Goal: Information Seeking & Learning: Check status

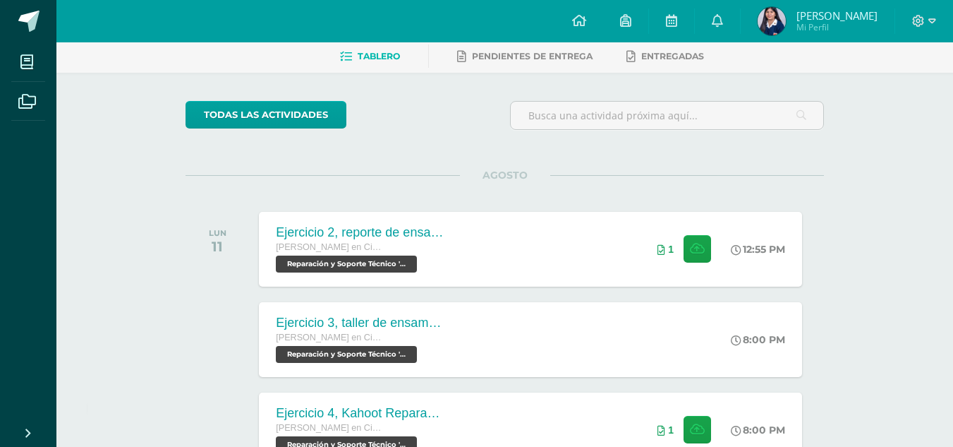
scroll to position [112, 0]
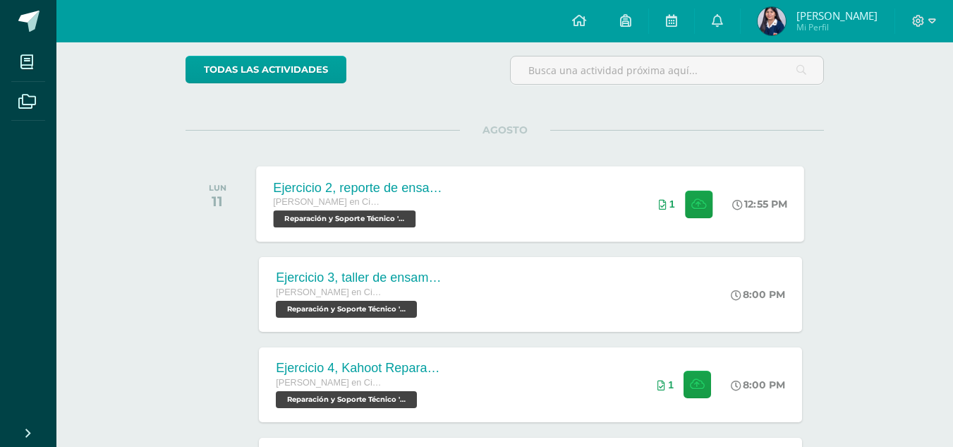
click at [591, 198] on div "Ejercicio 2, reporte de ensamblaje Quinto Quinto Bachillerato en Ciencias y Let…" at bounding box center [531, 203] width 548 height 75
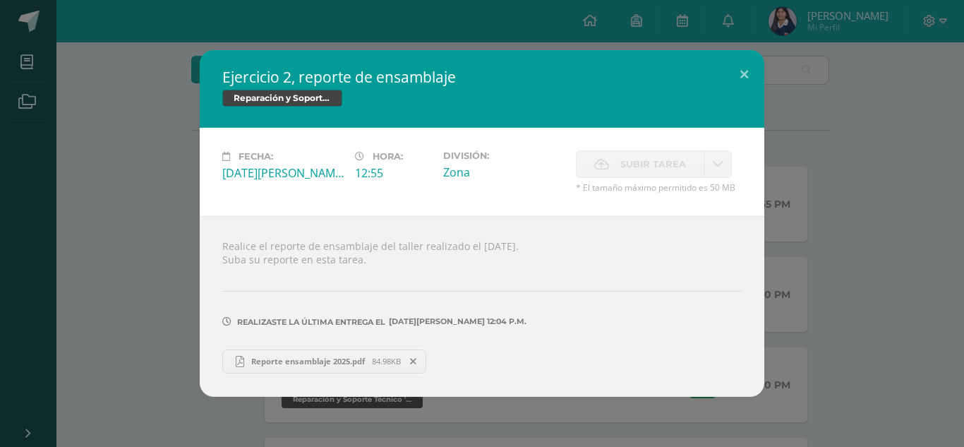
click at [385, 361] on span "84.98KB" at bounding box center [386, 361] width 29 height 11
click at [792, 323] on div "Ejercicio 2, reporte de ensamblaje Reparación y Soporte Técnico Fecha: Lunes 11…" at bounding box center [482, 223] width 953 height 346
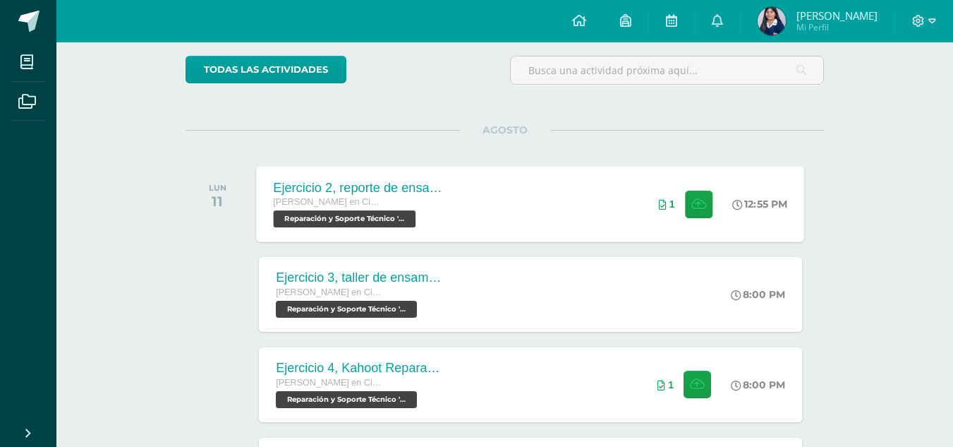
click at [588, 196] on div "Ejercicio 2, reporte de ensamblaje Quinto Quinto Bachillerato en Ciencias y Let…" at bounding box center [531, 203] width 548 height 75
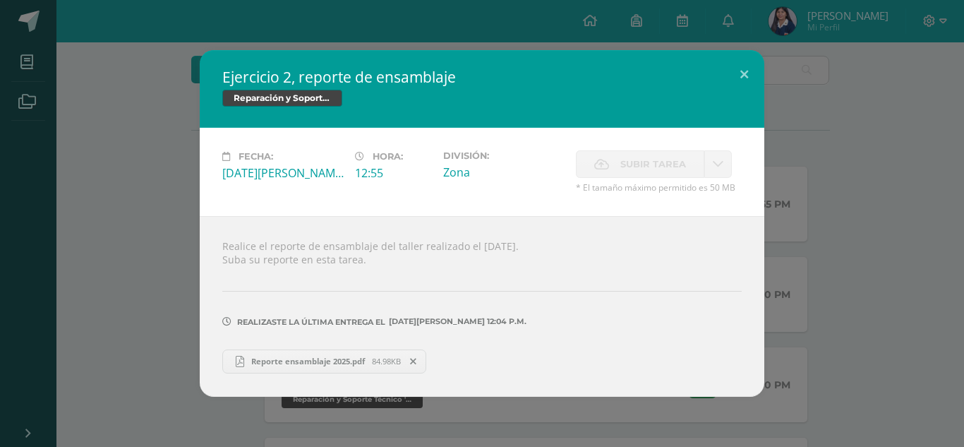
click at [799, 253] on div "Ejercicio 2, reporte de ensamblaje Reparación y Soporte Técnico Fecha: Lunes 11…" at bounding box center [482, 223] width 953 height 346
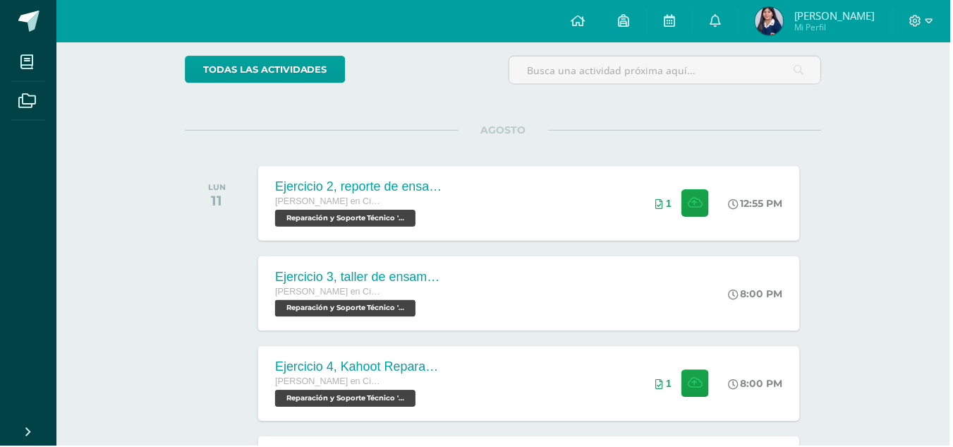
click at [567, 303] on div "Ejercicio 3, taller de ensamblaje Quinto Quinto Bachillerato en Ciencias y Letr…" at bounding box center [530, 294] width 543 height 75
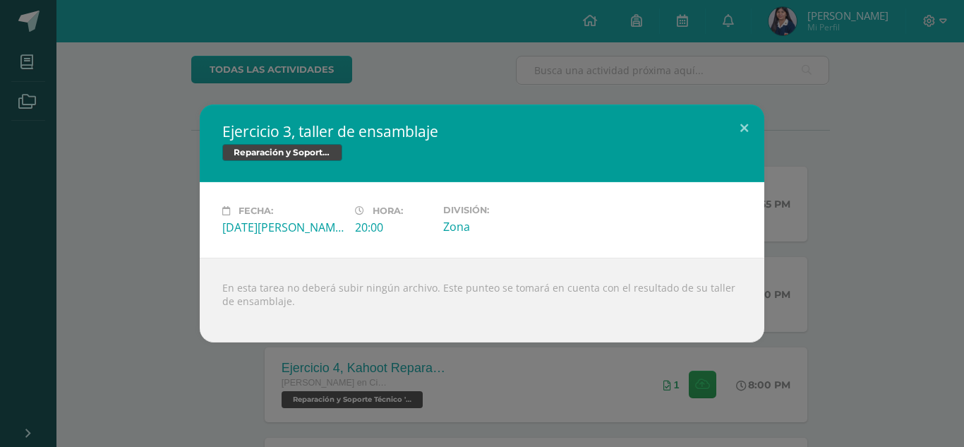
click at [834, 312] on div "Ejercicio 3, taller de ensamblaje Reparación y Soporte Técnico Fecha: Lunes 11 …" at bounding box center [482, 223] width 953 height 238
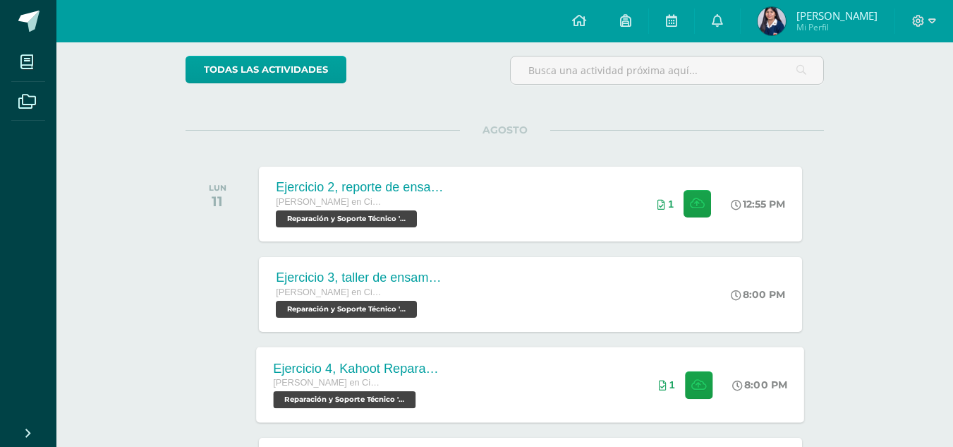
click at [604, 393] on div "Ejercicio 4, Kahoot Reparación Quinto Quinto Bachillerato en Ciencias y Letras …" at bounding box center [531, 383] width 548 height 75
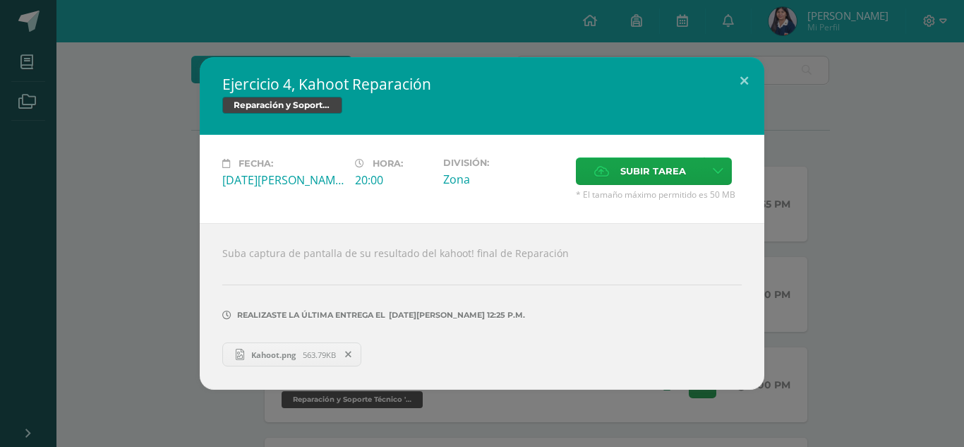
click at [835, 353] on div "Ejercicio 4, Kahoot Reparación Reparación y Soporte Técnico Fecha: Lunes 11 de …" at bounding box center [482, 223] width 953 height 332
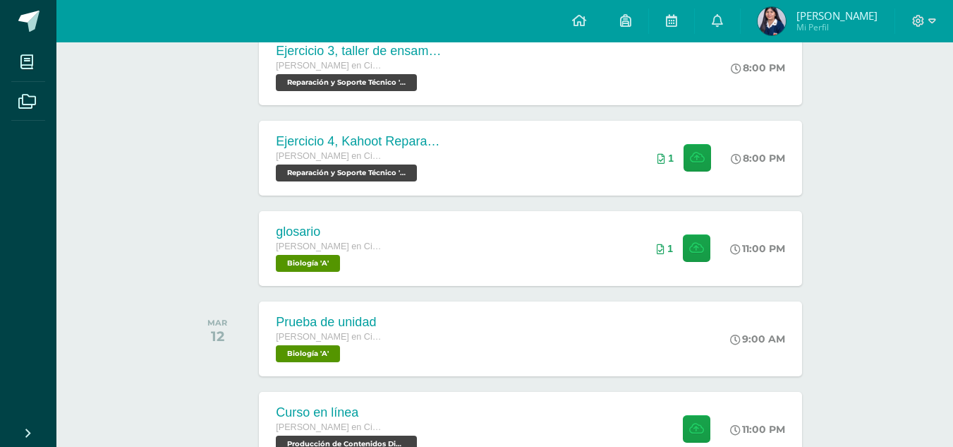
scroll to position [421, 0]
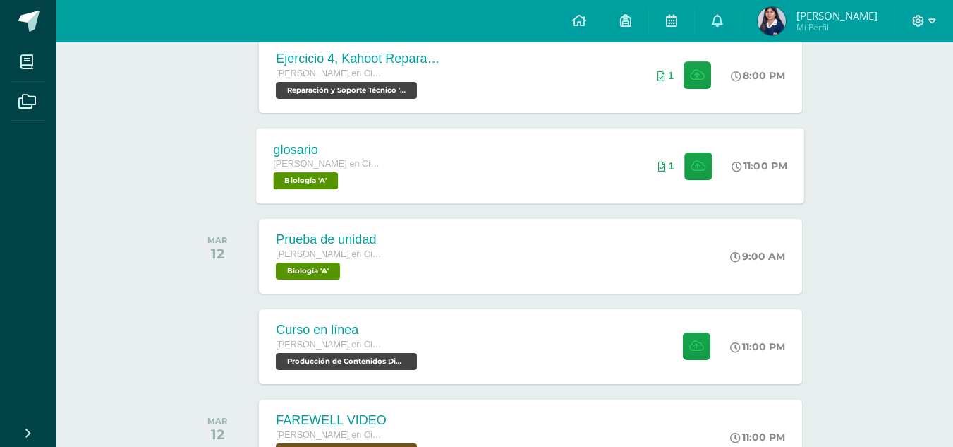
click at [521, 141] on div "glosario Quinto Quinto Bachillerato en Ciencias y Letras con Orientación en Com…" at bounding box center [531, 165] width 548 height 75
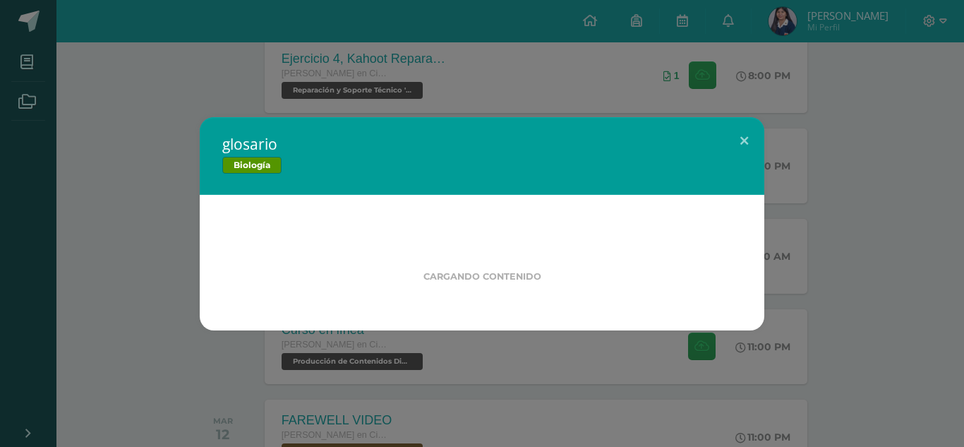
click at [833, 310] on div "glosario Biología Cargando contenido" at bounding box center [482, 223] width 953 height 213
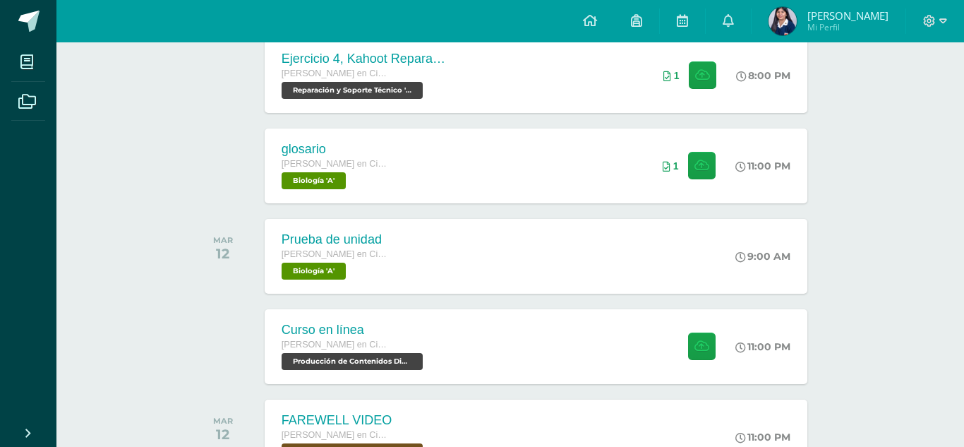
click at [600, 279] on div "Prueba de unidad Quinto Quinto Bachillerato en Ciencias y Letras con Orientació…" at bounding box center [536, 256] width 543 height 75
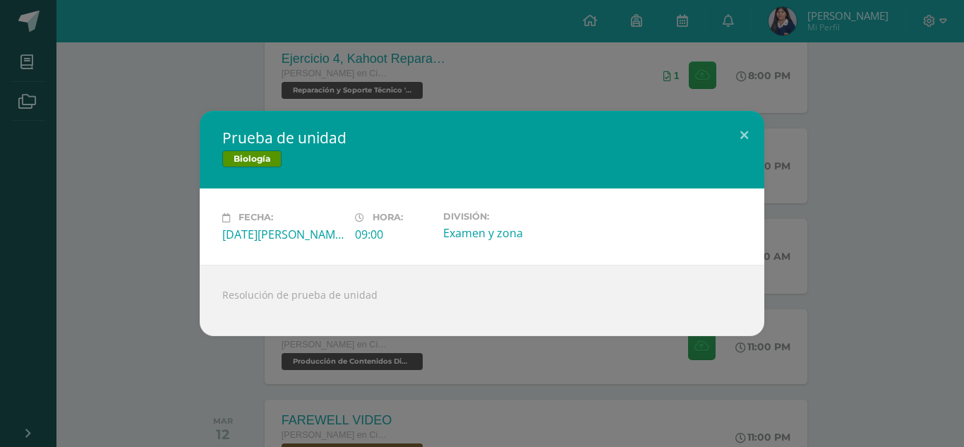
click at [854, 346] on div "Prueba de unidad Biología Fecha: Martes 12 de Agosto Hora: 09:00 División: Exam…" at bounding box center [482, 223] width 964 height 447
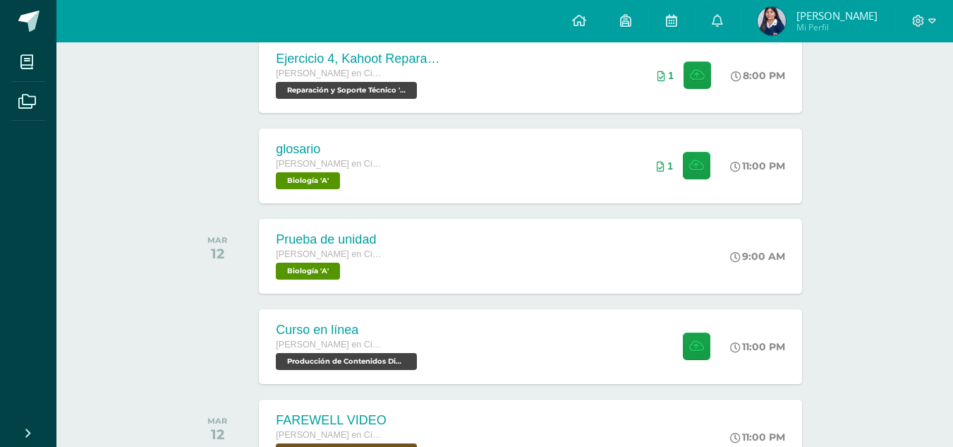
click at [666, 365] on div at bounding box center [693, 346] width 68 height 75
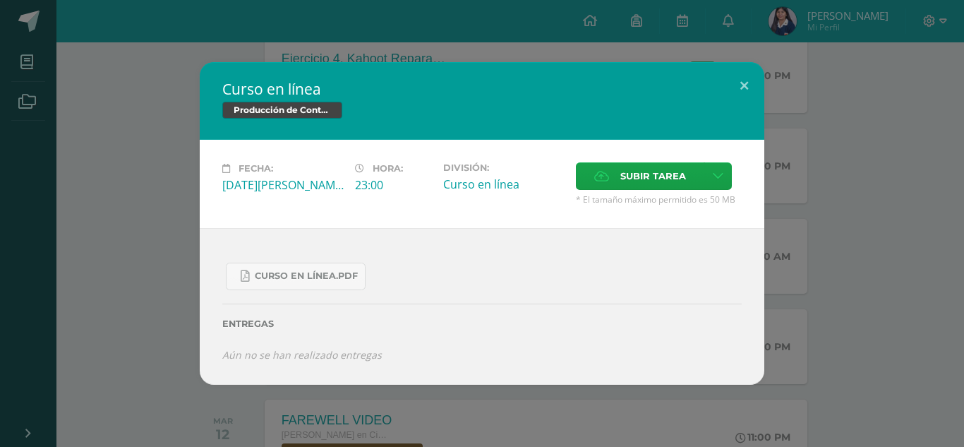
click at [847, 361] on div "Curso en línea Producción de Contenidos Digitales Fecha: Martes 12 de Agosto Ho…" at bounding box center [482, 223] width 953 height 322
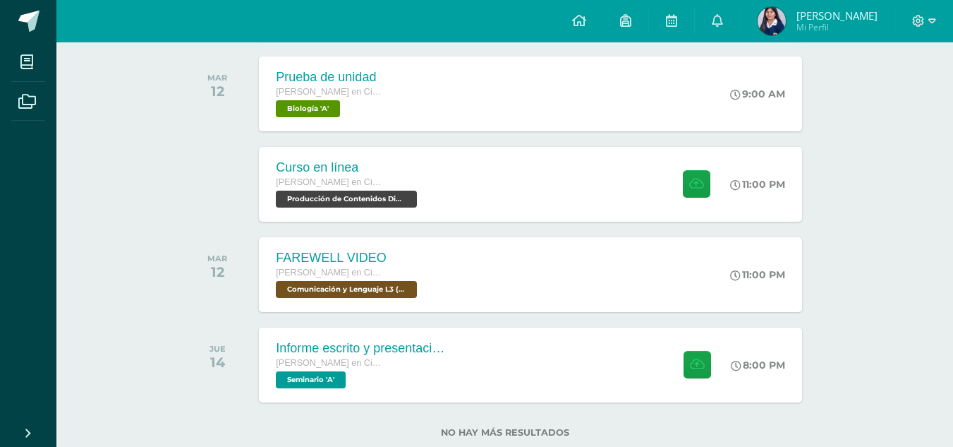
scroll to position [586, 0]
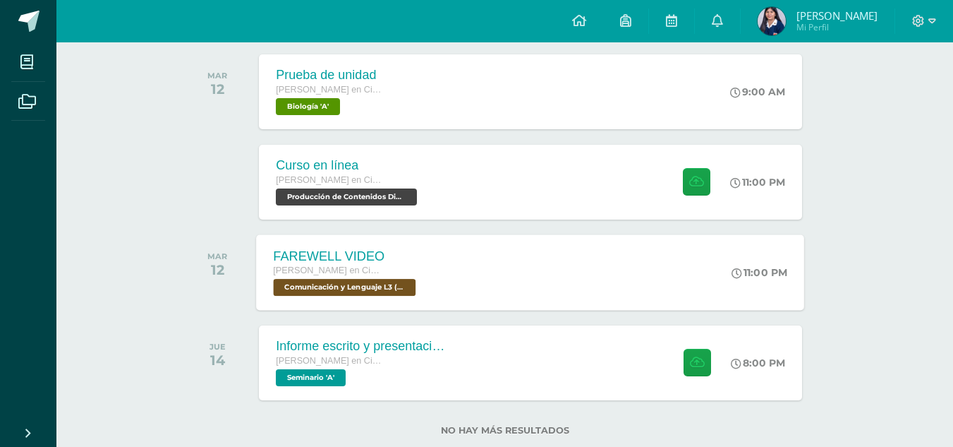
click at [468, 254] on div "FAREWELL VIDEO Quinto Quinto Bachillerato en Ciencias y Letras con Orientación …" at bounding box center [531, 271] width 548 height 75
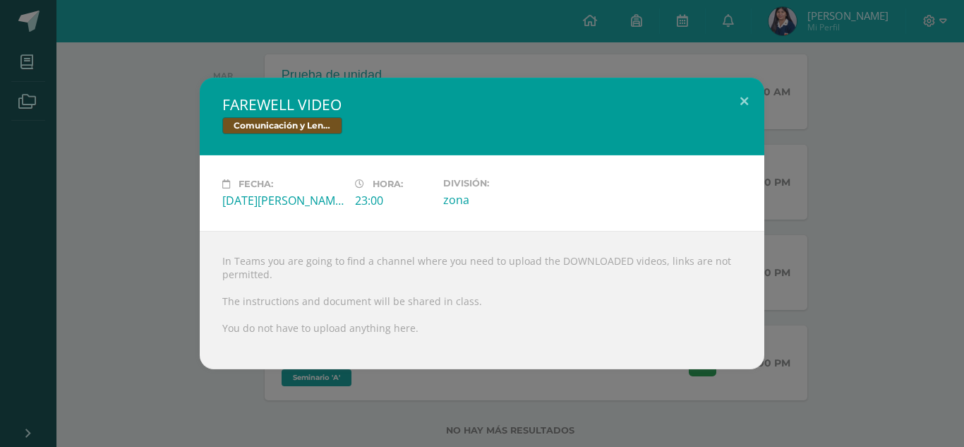
click at [785, 342] on div "FAREWELL VIDEO Comunicación y Lenguaje L3 (Inglés Técnico) 5 Fecha: [DATE][PERS…" at bounding box center [482, 223] width 953 height 291
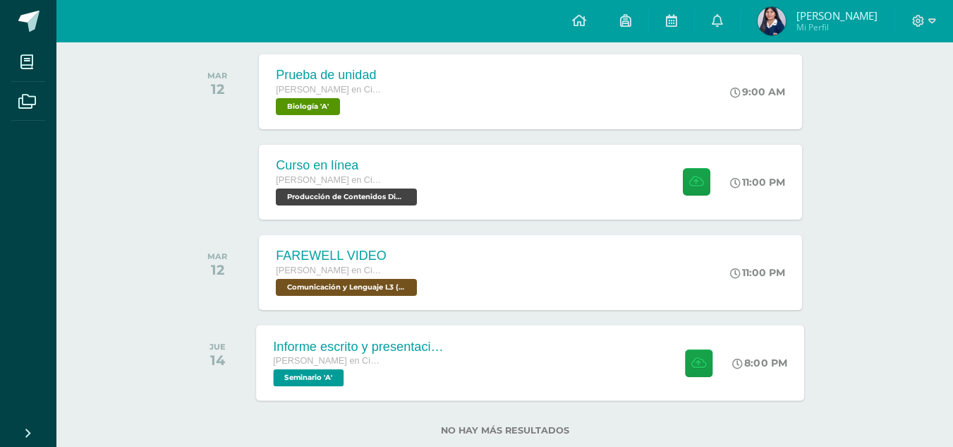
click at [615, 381] on div "Informe escrito y presentación final Quinto Quinto Bachillerato en Ciencias y L…" at bounding box center [531, 362] width 548 height 75
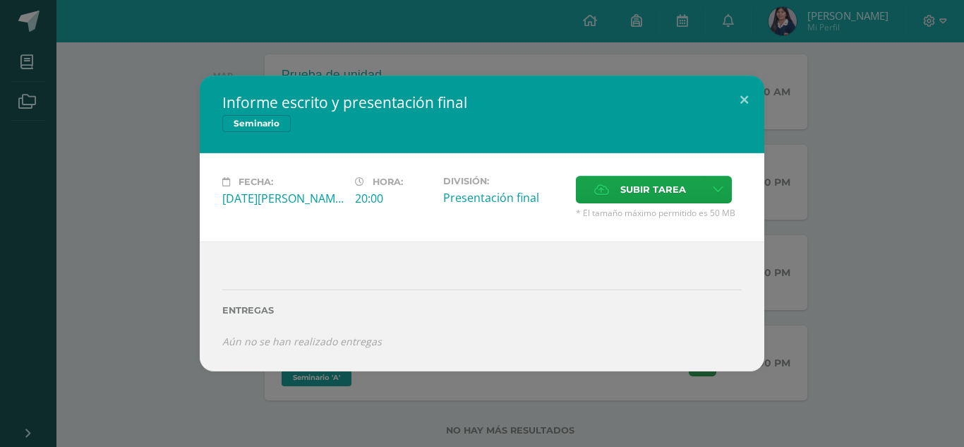
click at [868, 382] on div "Informe escrito y presentación final Seminario Fecha: Jueves 14 de Agosto Hora:…" at bounding box center [482, 223] width 964 height 447
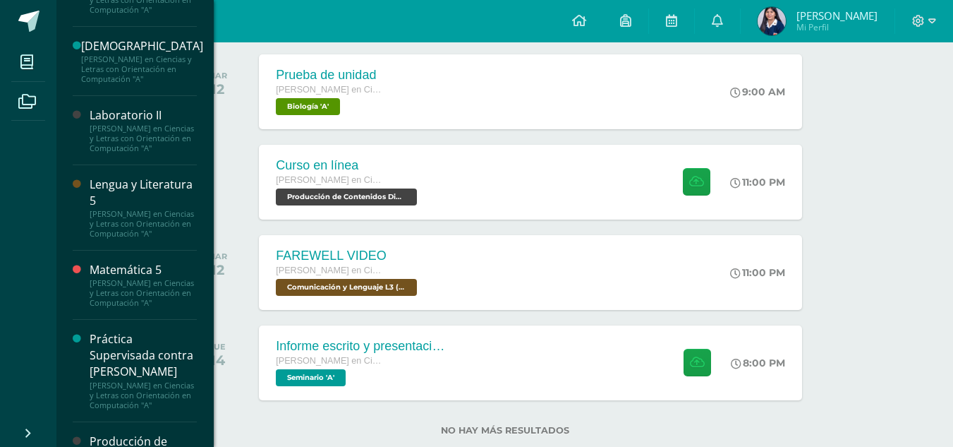
scroll to position [656, 0]
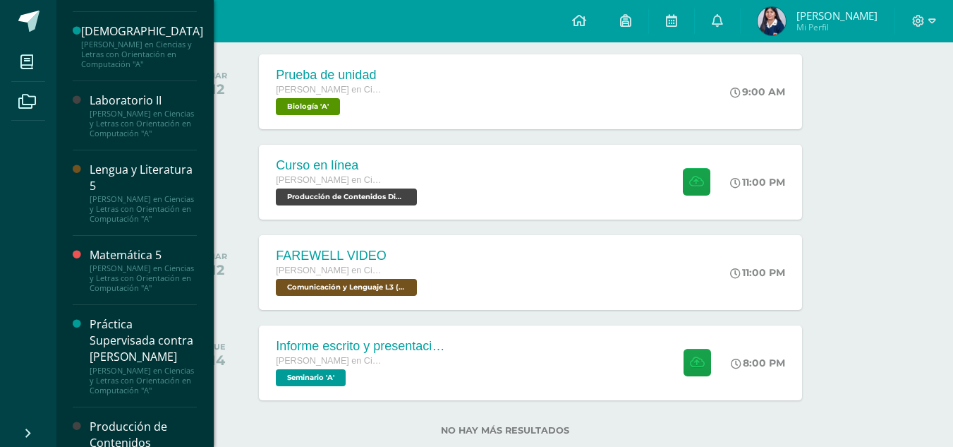
click at [134, 138] on div "[PERSON_NAME] en Ciencias y Letras con Orientación en Computación "A"" at bounding box center [143, 124] width 107 height 30
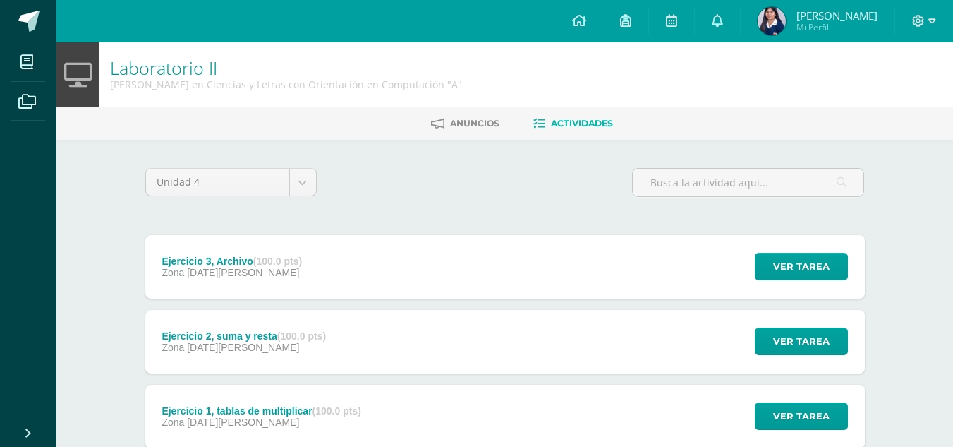
click at [306, 265] on div "Ejercicio 3, Archivo (100.0 pts) Zona [DATE][PERSON_NAME]" at bounding box center [232, 267] width 174 height 64
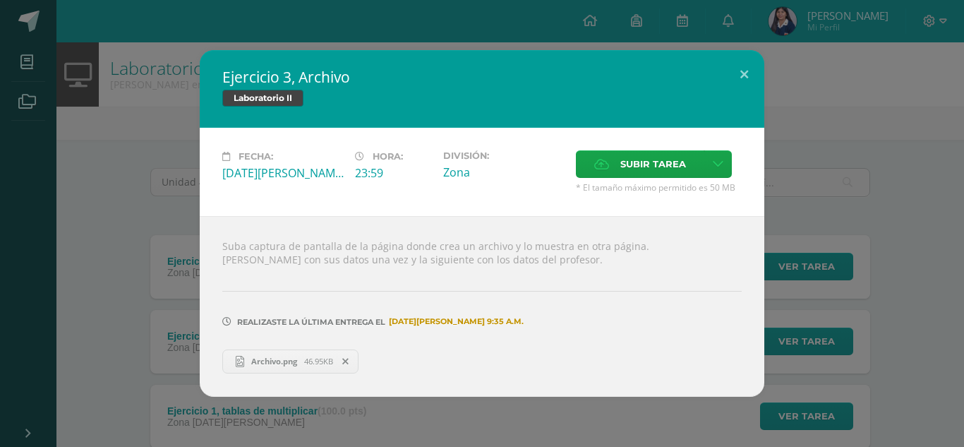
click at [169, 245] on div "Ejercicio 3, Archivo Laboratorio II Fecha: Miércoles 06 de Agosto Hora: 23:59 D…" at bounding box center [482, 223] width 953 height 346
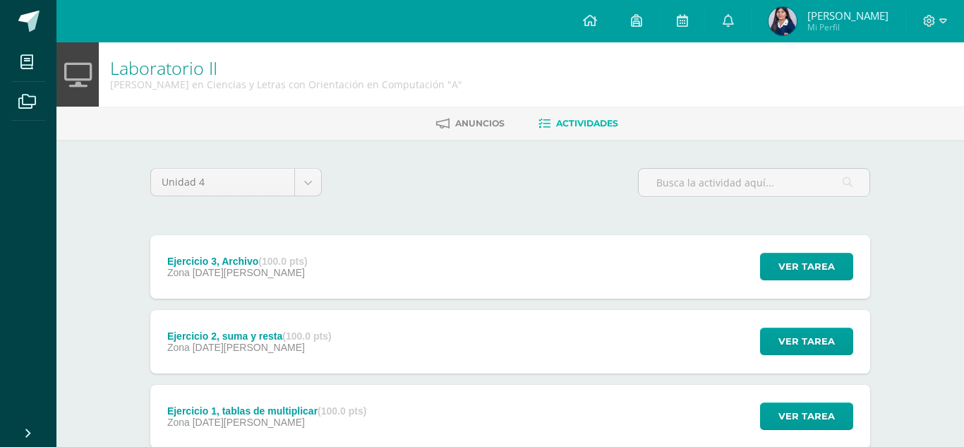
click at [238, 318] on div "Ejercicio 2, suma y resta (100.0 pts) Zona 06 de Agosto" at bounding box center [249, 342] width 198 height 64
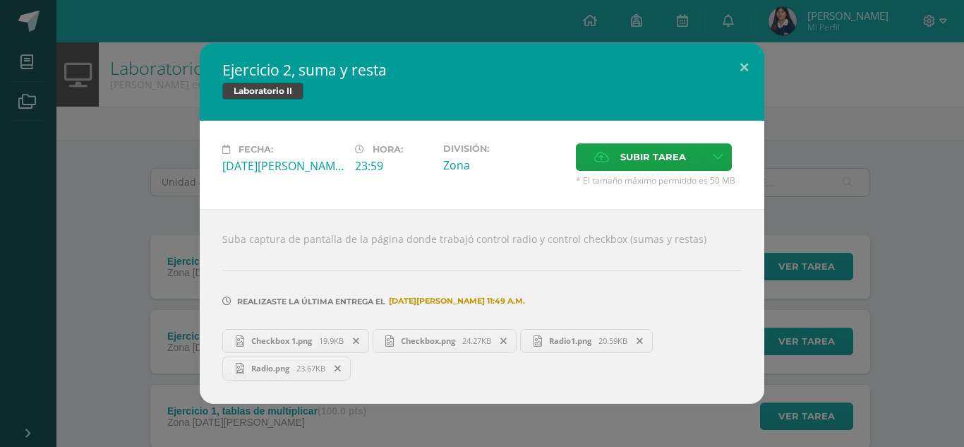
click at [130, 324] on div "Ejercicio 2, suma y resta Laboratorio II Fecha: Miércoles 06 de Agosto Hora: 23…" at bounding box center [482, 223] width 953 height 360
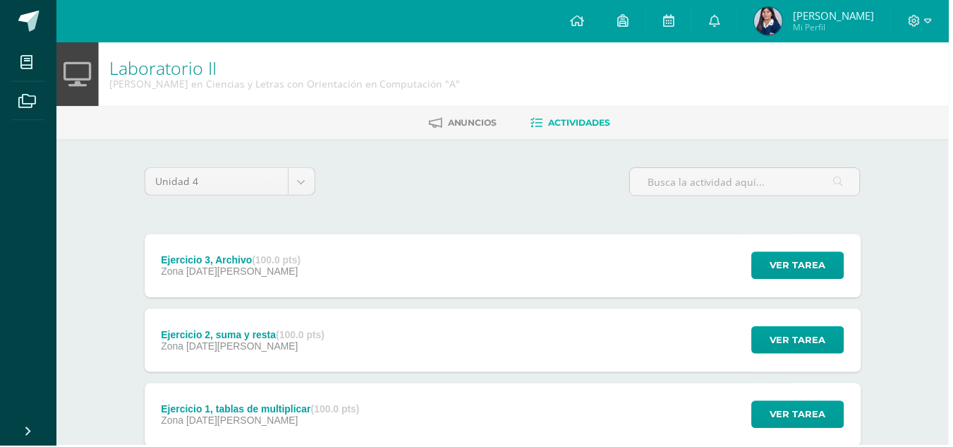
click at [219, 416] on span "06 de Agosto" at bounding box center [243, 421] width 112 height 11
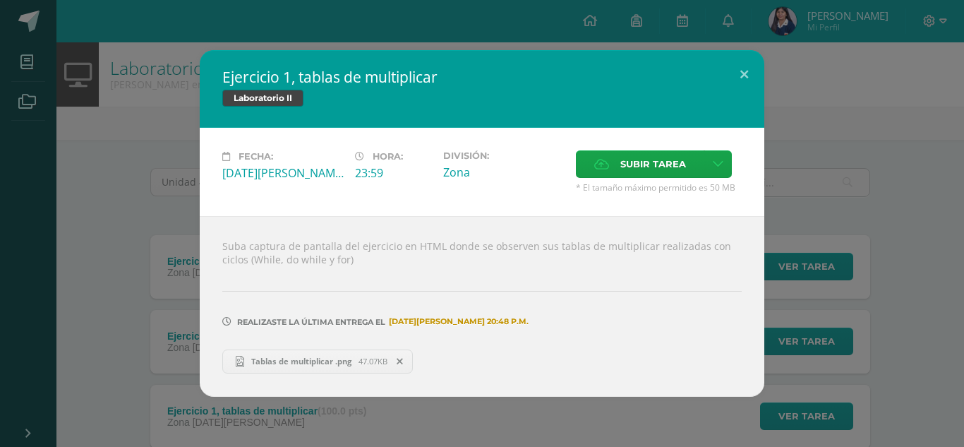
click at [147, 352] on div "Ejercicio 1, tablas de multiplicar Laboratorio II Fecha: Miércoles 06 de Agosto…" at bounding box center [482, 223] width 953 height 346
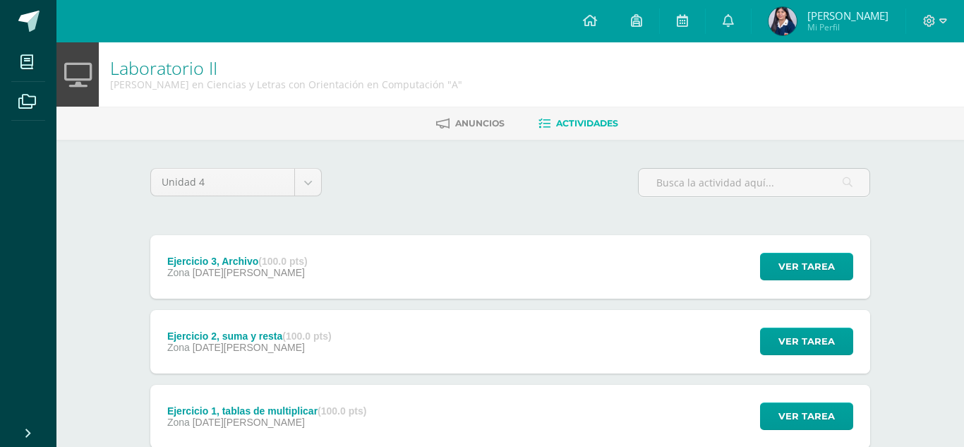
click at [262, 349] on icon at bounding box center [264, 347] width 8 height 10
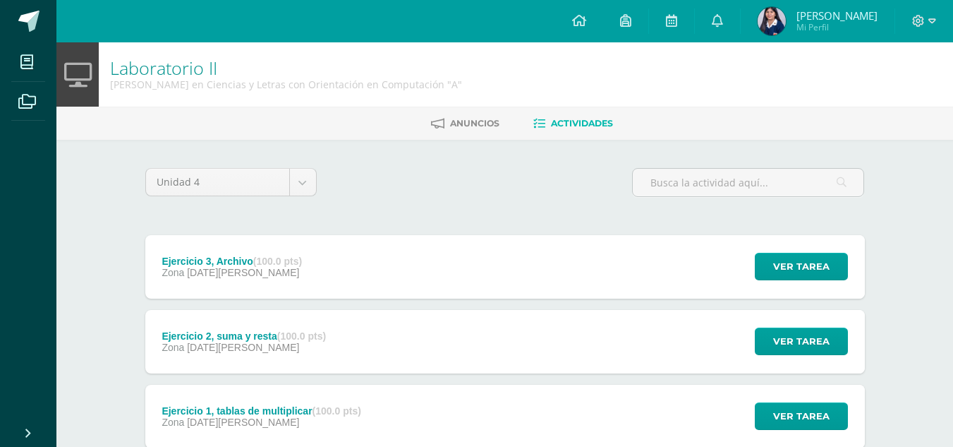
click at [219, 333] on div "Ejercicio 2, suma y resta (100.0 pts)" at bounding box center [244, 335] width 164 height 11
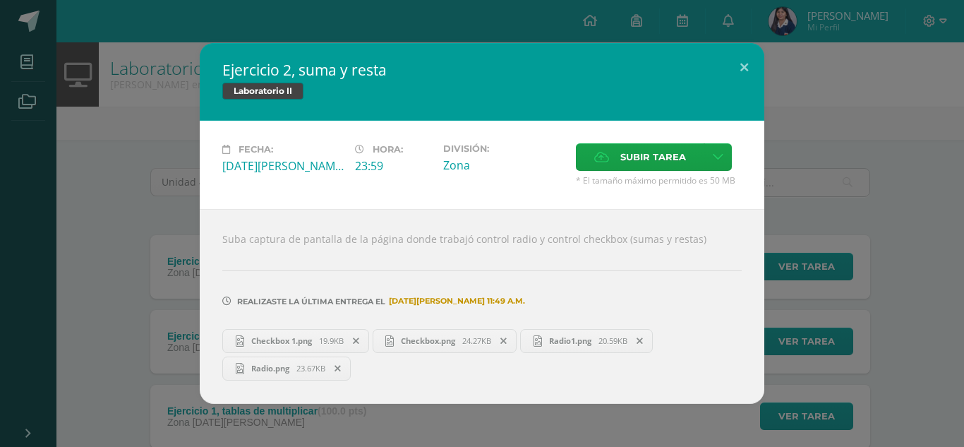
click at [301, 341] on span "Checkbox 1.png" at bounding box center [281, 340] width 75 height 11
click at [409, 341] on span "Checkbox.png" at bounding box center [428, 340] width 68 height 11
click at [753, 323] on div "Suba captura de pantalla de la página donde trabajó control radio y control che…" at bounding box center [482, 306] width 564 height 194
click at [873, 345] on div "Ejercicio 2, suma y resta Laboratorio II Fecha: Miércoles 06 de Agosto Hora: 23…" at bounding box center [482, 223] width 953 height 360
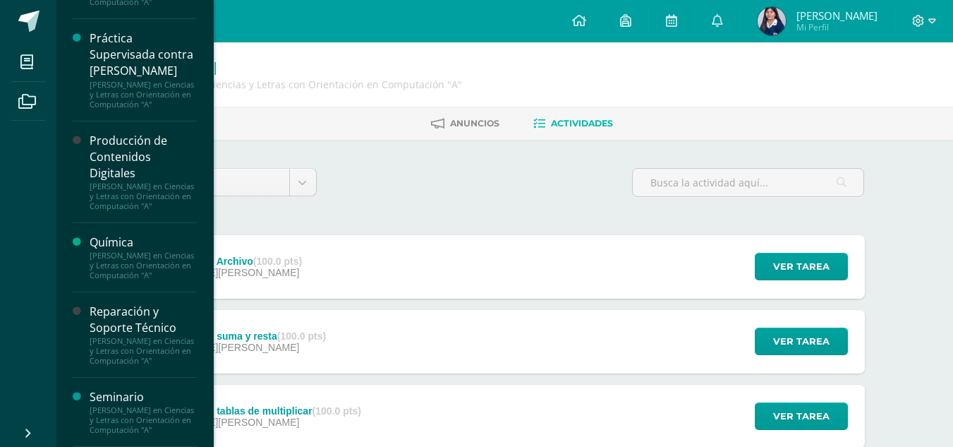
scroll to position [1126, 0]
click at [135, 336] on div "[PERSON_NAME] en Ciencias y Letras con Orientación en Computación "A"" at bounding box center [143, 351] width 107 height 30
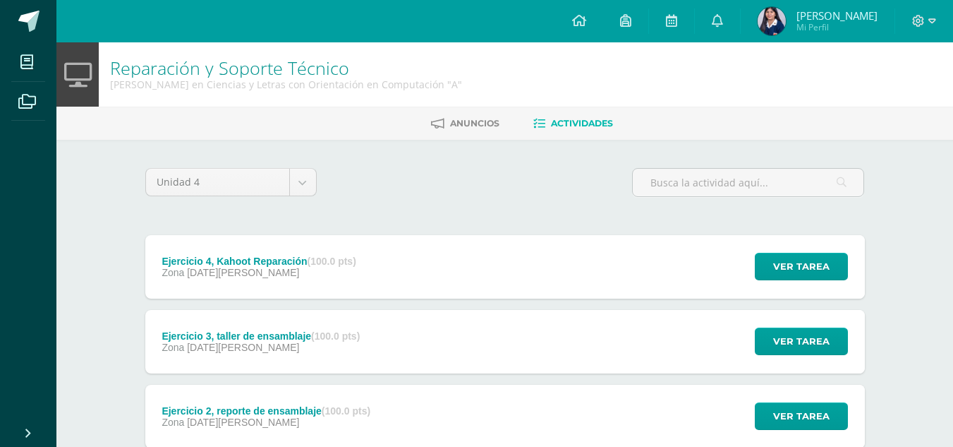
click at [380, 277] on div "Ejercicio 4, Kahoot Reparación (100.0 pts) Zona 11 de Agosto Ver tarea Ejercici…" at bounding box center [505, 267] width 720 height 64
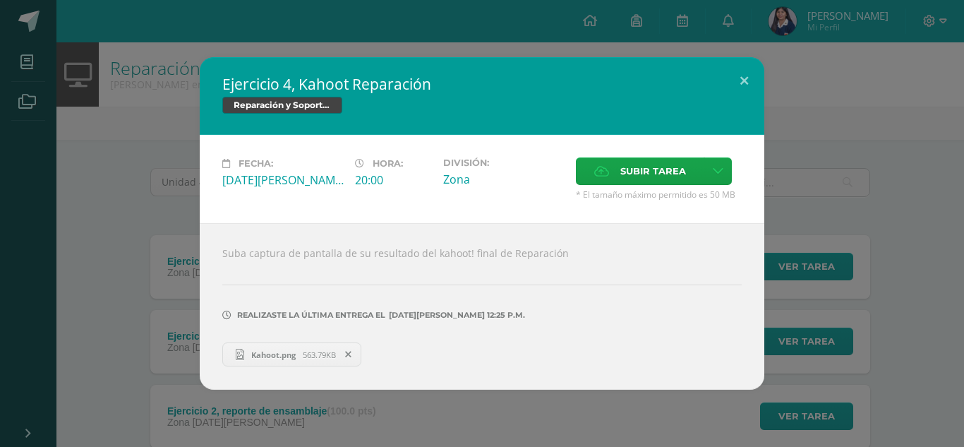
click at [835, 282] on div "Ejercicio 4, Kahoot Reparación Reparación y Soporte Técnico Fecha: Lunes 11 de …" at bounding box center [482, 223] width 953 height 332
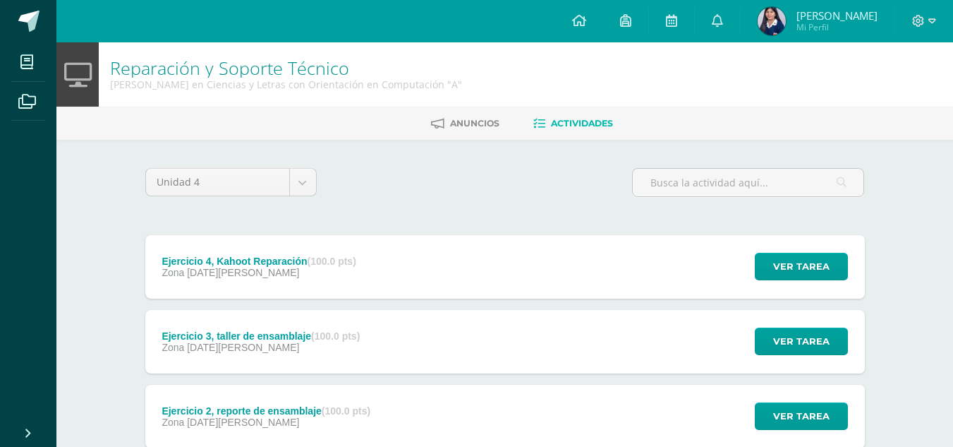
click at [639, 321] on div "Ejercicio 3, taller de ensamblaje (100.0 pts) Zona 11 de Agosto Ver tarea Ejerc…" at bounding box center [505, 342] width 720 height 64
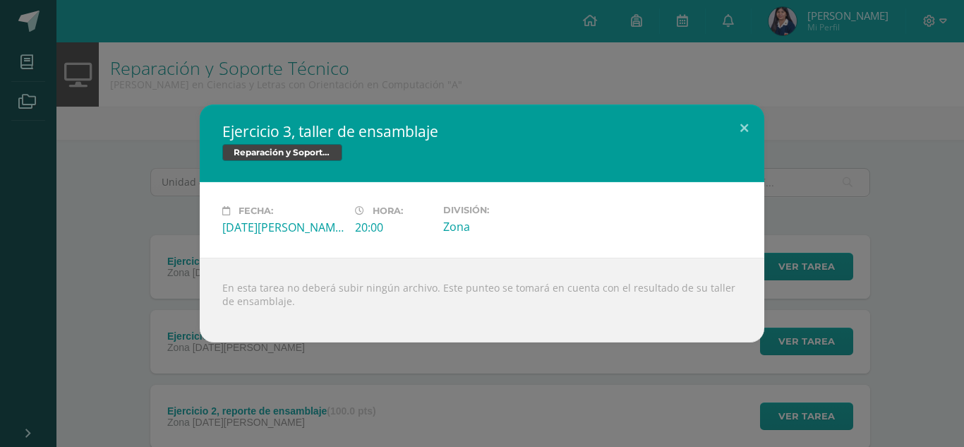
click at [813, 325] on div "Ejercicio 3, taller de ensamblaje Reparación y Soporte Técnico Fecha: Lunes 11 …" at bounding box center [482, 223] width 953 height 238
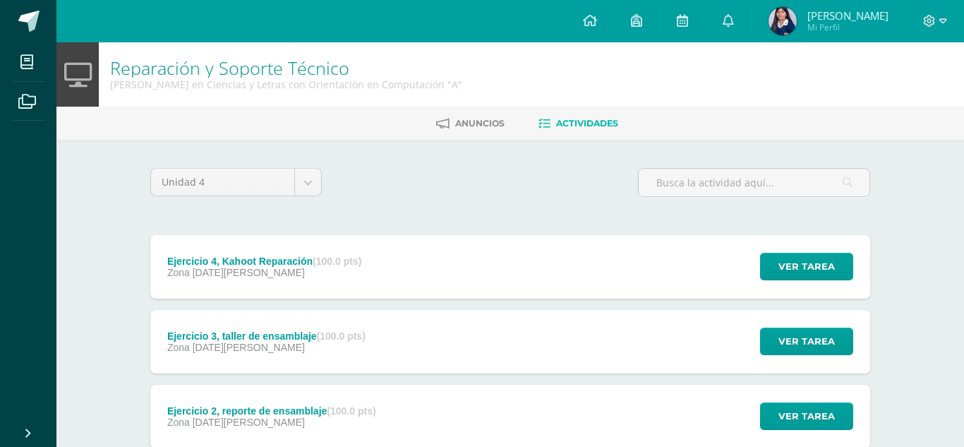
click at [666, 413] on div "Ejercicio 2, reporte de ensamblaje (100.0 pts) Zona 11 de Agosto Ver tarea Ejer…" at bounding box center [510, 417] width 720 height 64
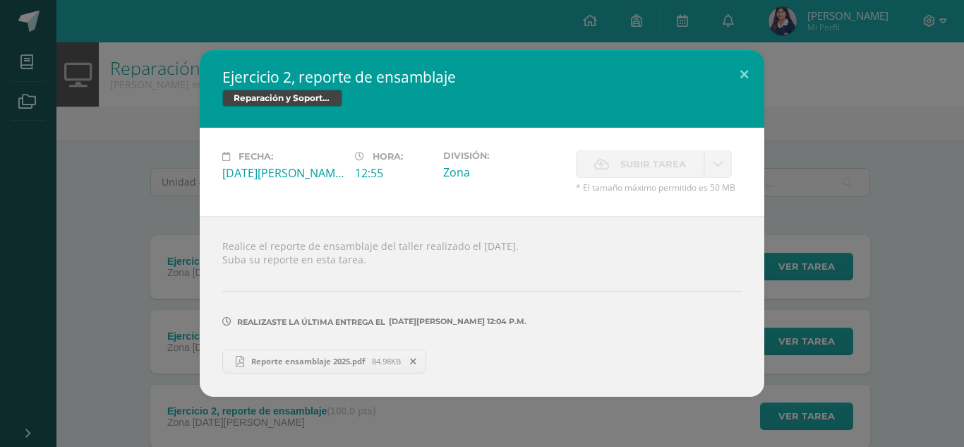
click at [804, 364] on div "Ejercicio 2, reporte de ensamblaje Reparación y Soporte Técnico Fecha: Lunes 11…" at bounding box center [482, 223] width 953 height 346
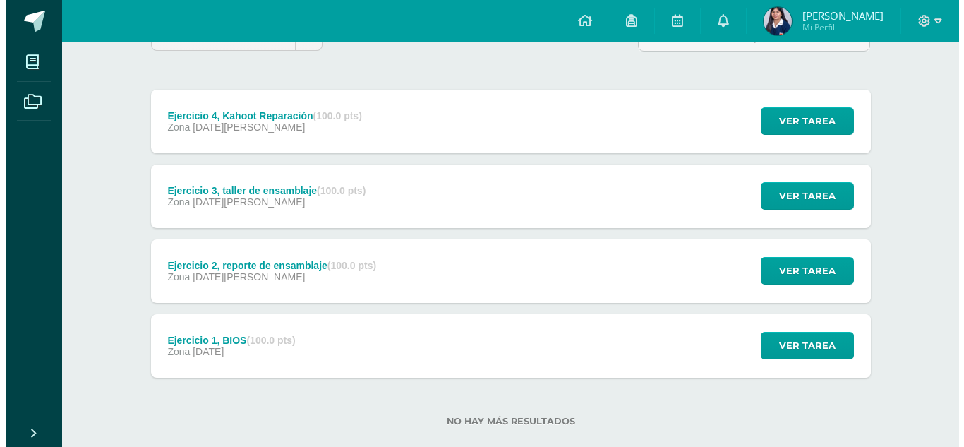
scroll to position [170, 0]
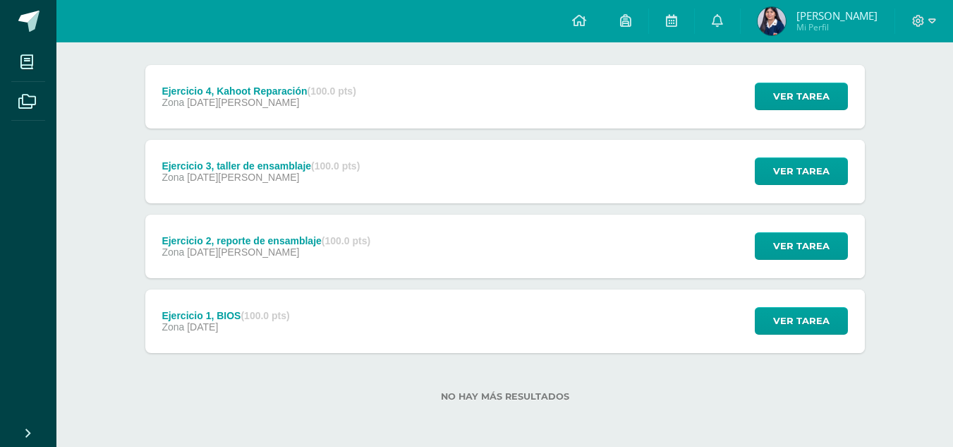
click at [566, 330] on div "Ejercicio 1, BIOS (100.0 pts) Zona 28 de Julio Ver tarea Ejercicio 1, BIOS Repa…" at bounding box center [505, 321] width 720 height 64
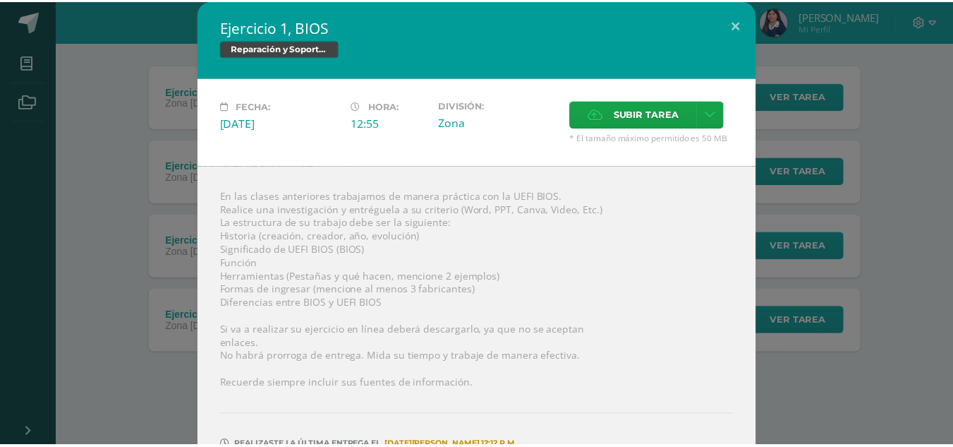
scroll to position [73, 0]
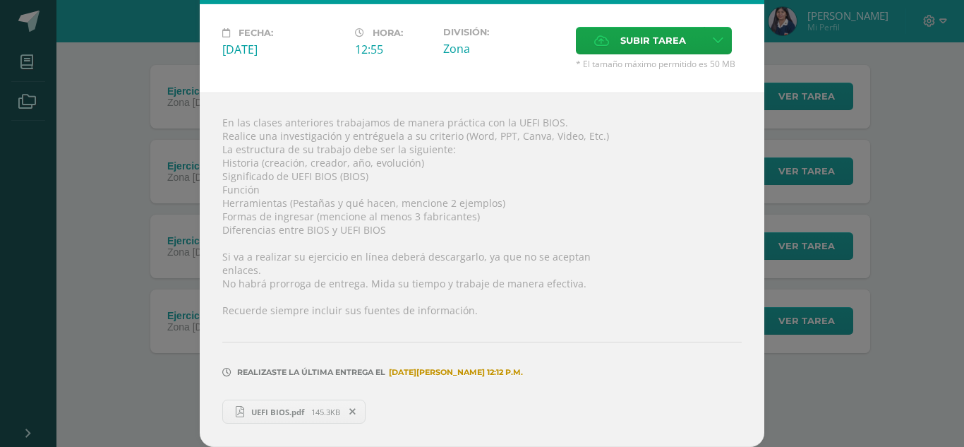
click at [813, 308] on div "Ejercicio 1, BIOS Reparación y Soporte Técnico Fecha: Lunes 28 de Julio Hora: 1…" at bounding box center [482, 187] width 953 height 520
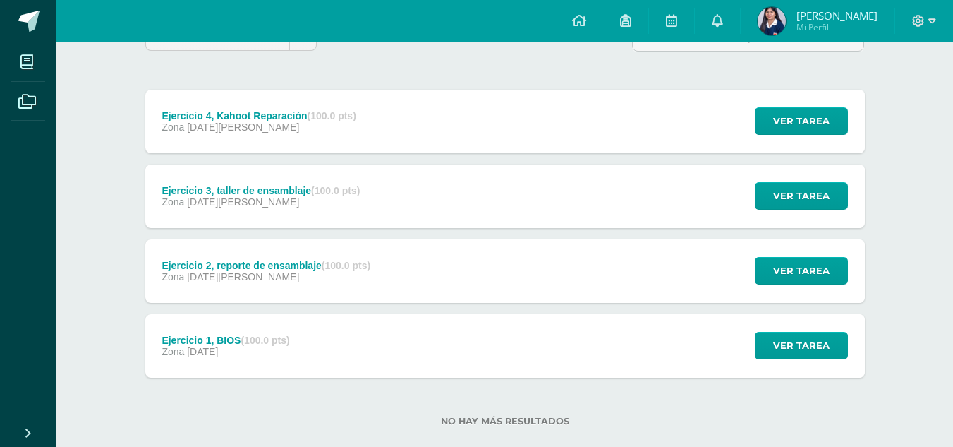
scroll to position [144, 0]
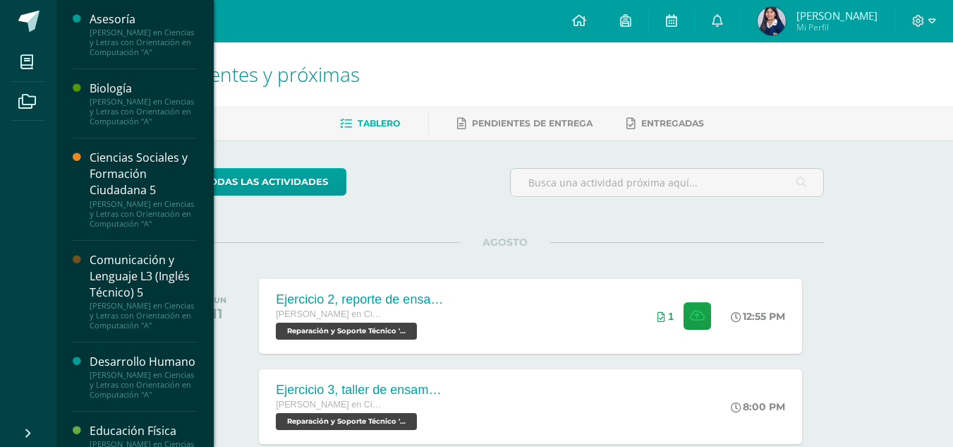
click at [165, 301] on div "Comunicación y Lenguaje L3 (Inglés Técnico) 5" at bounding box center [143, 276] width 107 height 49
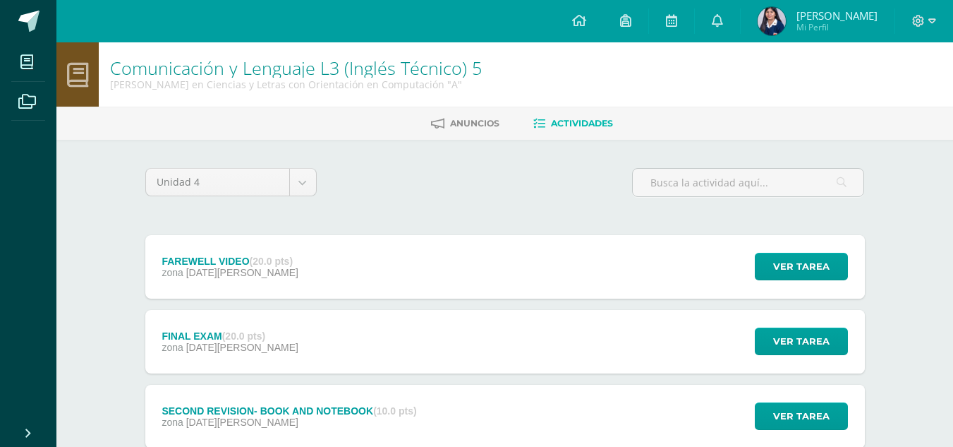
click at [293, 261] on strong "(20.0 pts)" at bounding box center [271, 260] width 43 height 11
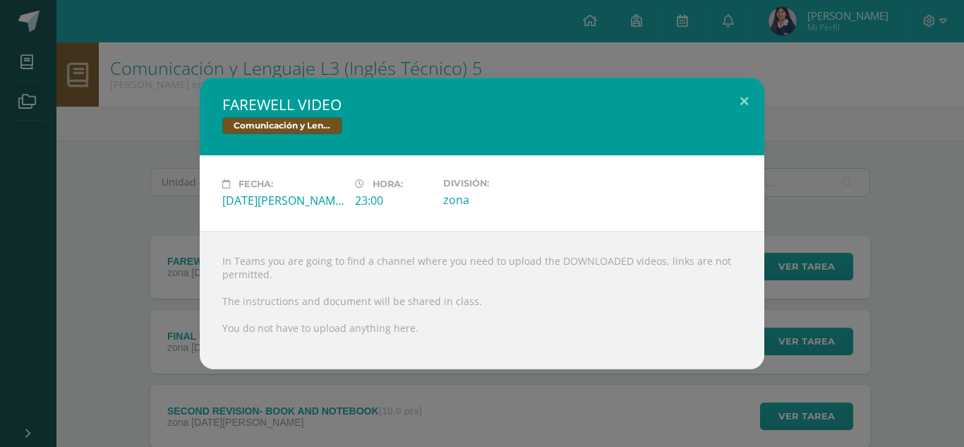
click at [177, 280] on div "FAREWELL VIDEO Comunicación y Lenguaje L3 (Inglés Técnico) 5 Fecha: [DATE][PERS…" at bounding box center [482, 223] width 953 height 291
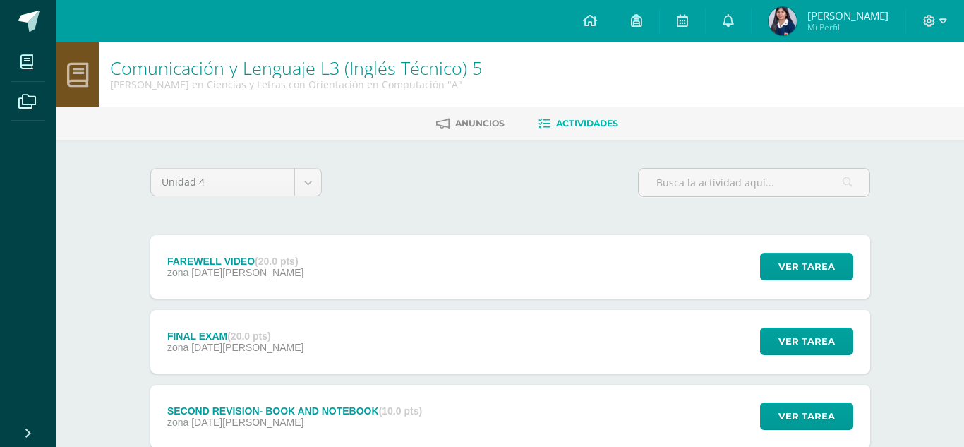
click at [193, 340] on div "FAREWELL VIDEO Comunicación y Lenguaje L3 (Inglés Técnico) 5 Fecha: [DATE][PERS…" at bounding box center [482, 223] width 953 height 291
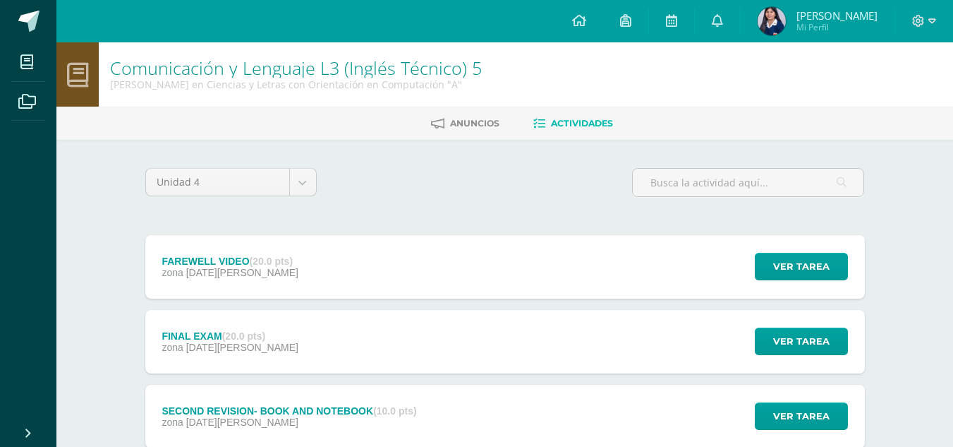
click at [193, 340] on div "FINAL EXAM (20.0 pts)" at bounding box center [230, 335] width 136 height 11
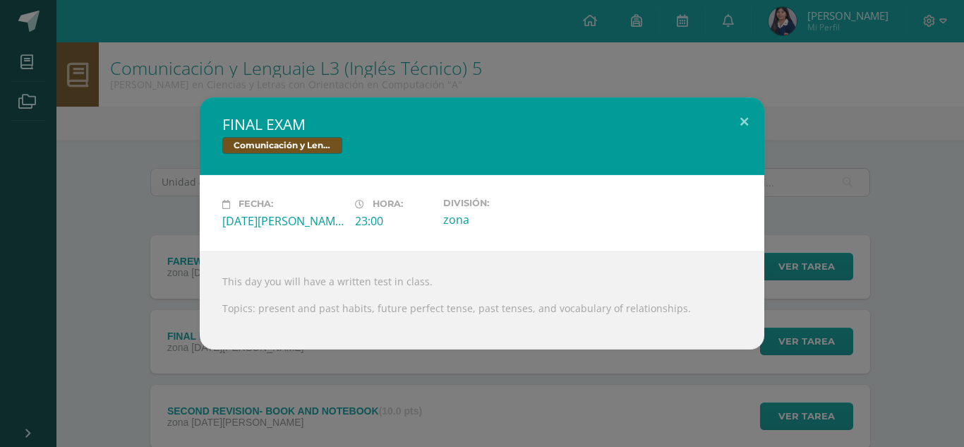
click at [141, 320] on div "FINAL EXAM Comunicación y Lenguaje L3 (Inglés Técnico) 5 Fecha: [DATE][PERSON_N…" at bounding box center [482, 222] width 953 height 251
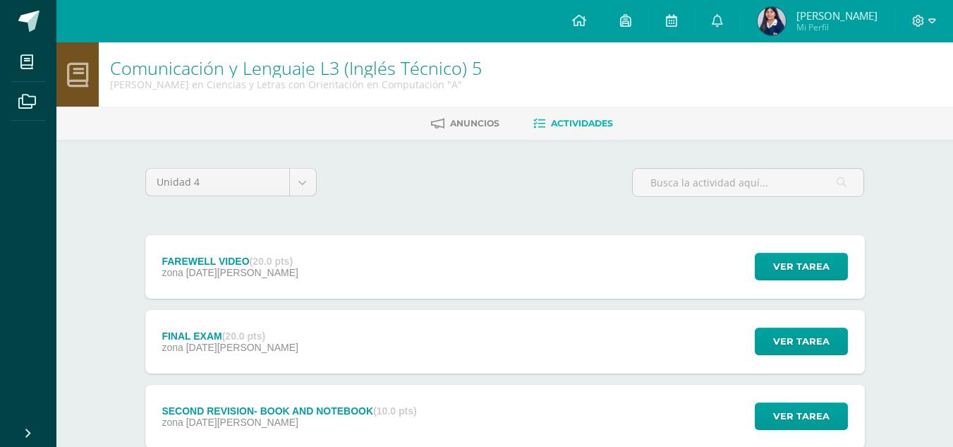
click at [223, 404] on div "SECOND REVISION- BOOK AND NOTEBOOK (10.0 pts) zona [DATE][PERSON_NAME]" at bounding box center [289, 417] width 289 height 64
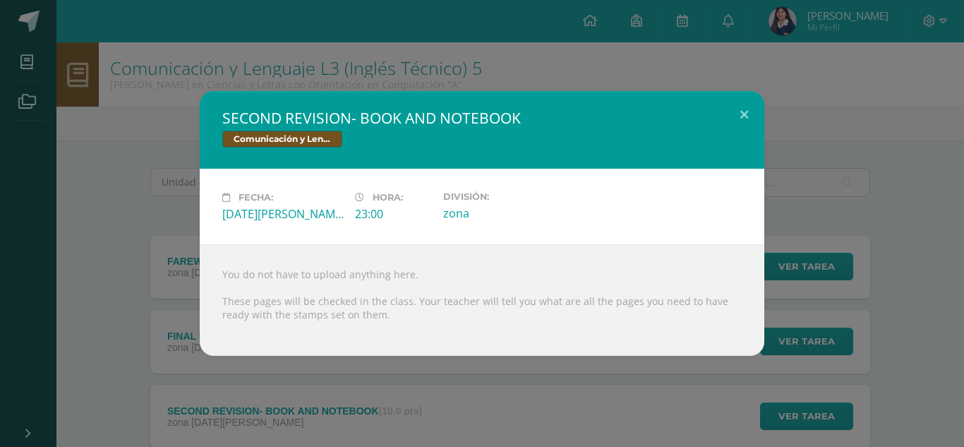
click at [142, 320] on div "SECOND REVISION- BOOK AND NOTEBOOK Comunicación y Lenguaje L3 (Inglés Técnico) …" at bounding box center [482, 223] width 953 height 265
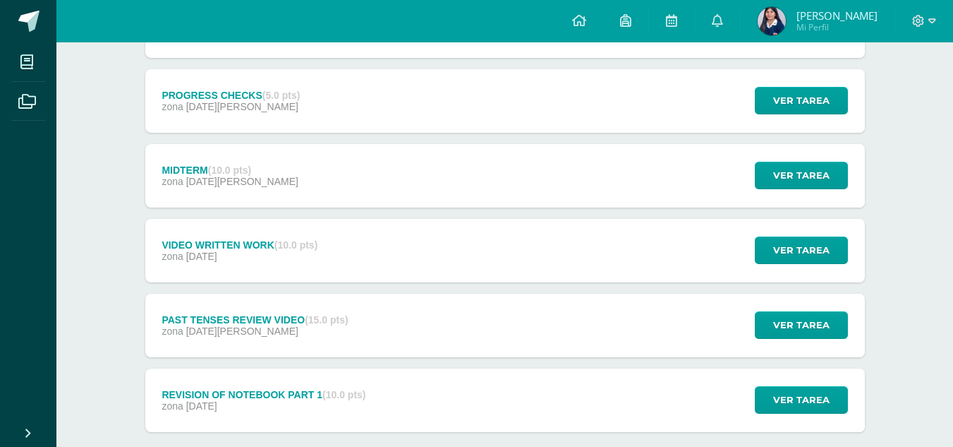
scroll to position [469, 0]
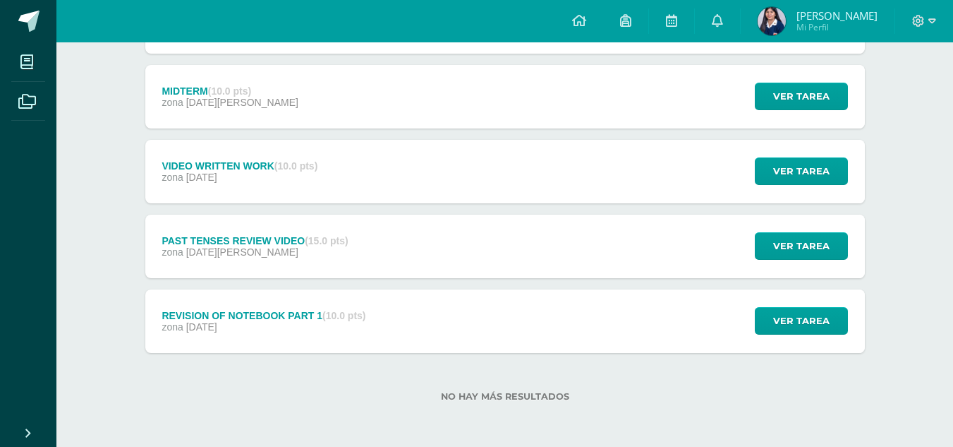
click at [932, 31] on div at bounding box center [924, 21] width 58 height 42
click at [923, 20] on icon at bounding box center [919, 21] width 12 height 12
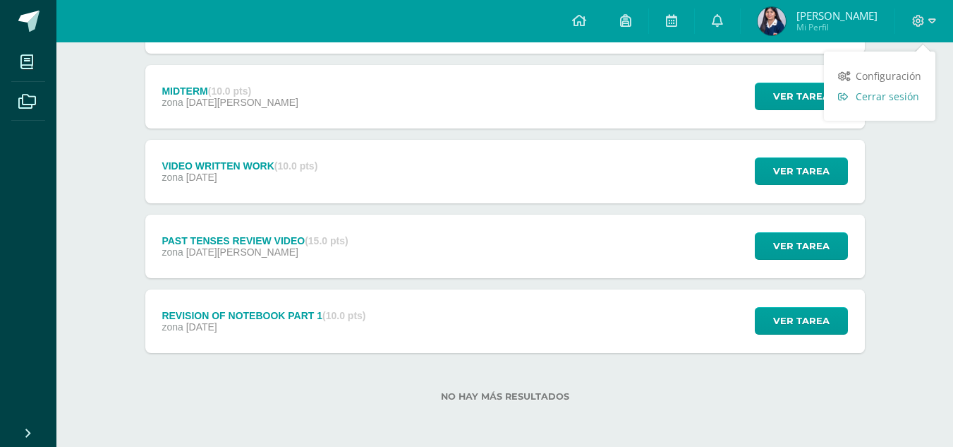
click at [883, 95] on span "Cerrar sesión" at bounding box center [888, 96] width 64 height 13
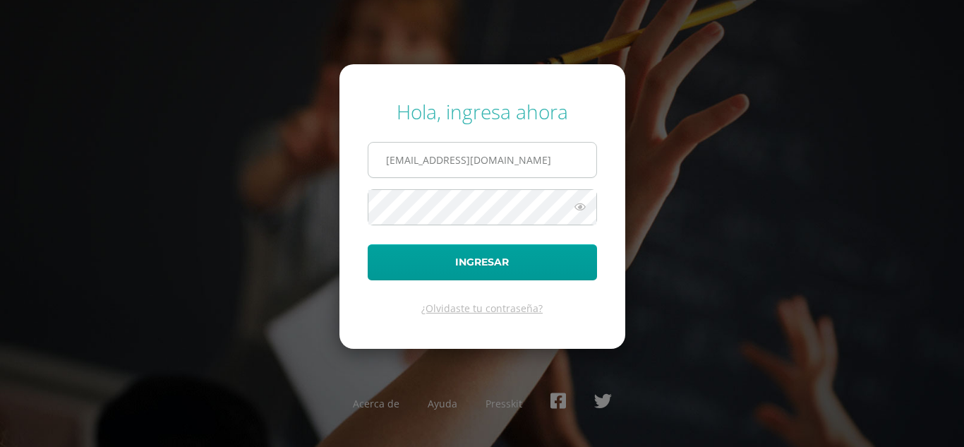
click at [425, 157] on input "2023612@colegiobelga.edu.gt" at bounding box center [482, 160] width 228 height 35
type input "[PERSON_NAME][EMAIL_ADDRESS][PERSON_NAME][DOMAIN_NAME]"
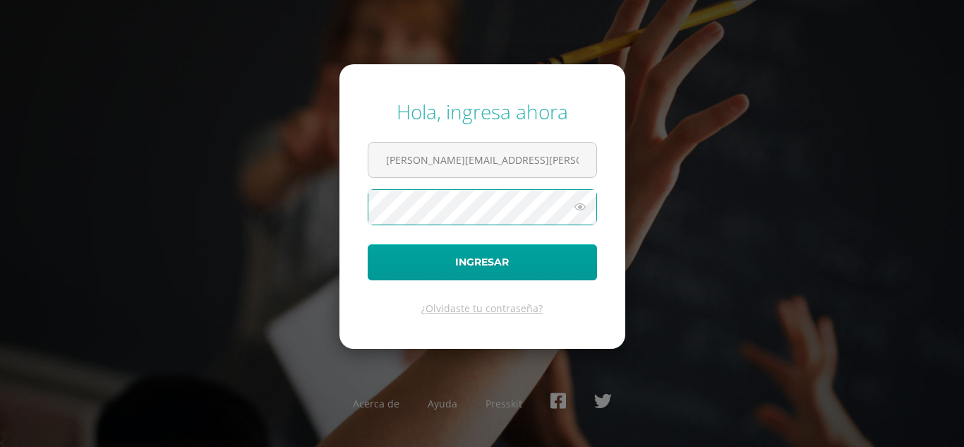
click at [368, 244] on button "Ingresar" at bounding box center [482, 262] width 229 height 36
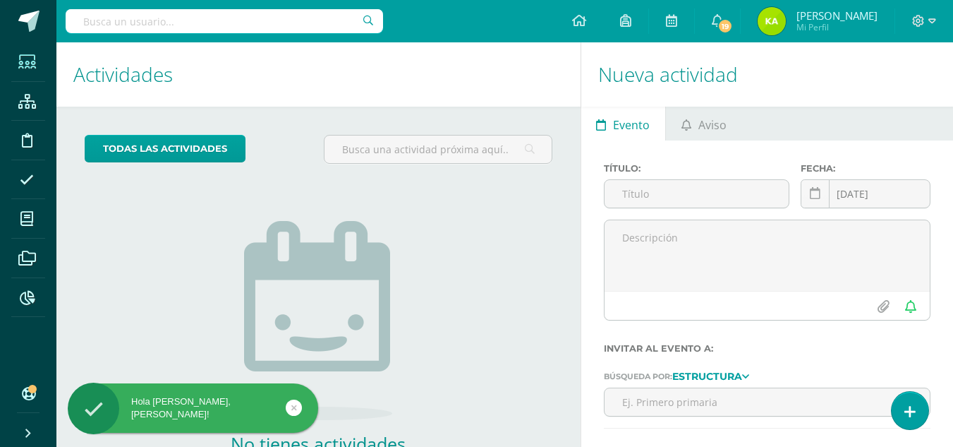
click at [34, 61] on icon at bounding box center [27, 62] width 18 height 14
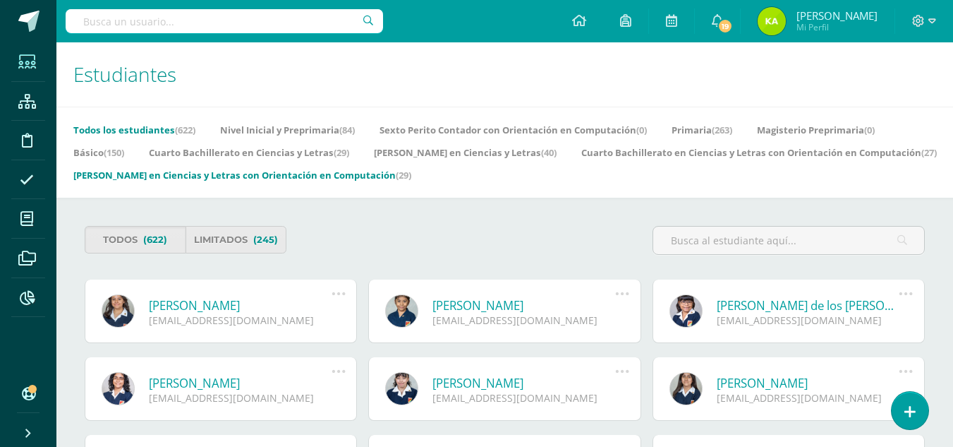
click at [411, 169] on link "Quinto Bachillerato en Ciencias y Letras con Orientación en Computación (29)" at bounding box center [242, 175] width 338 height 23
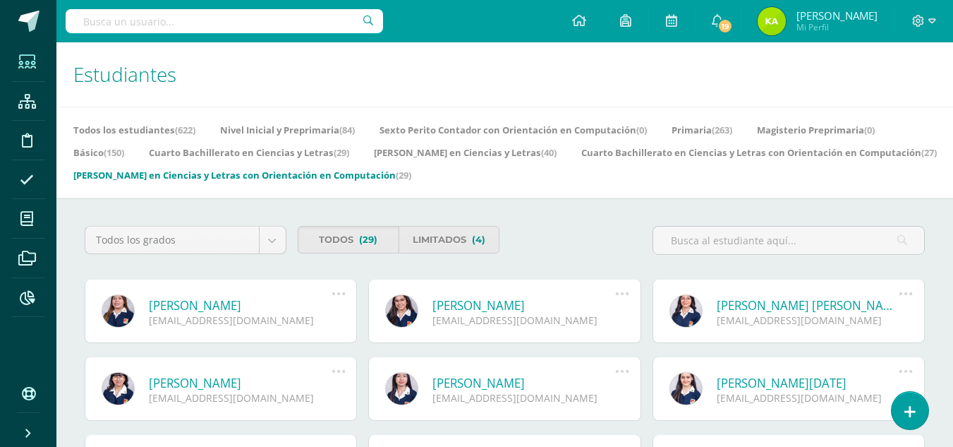
scroll to position [390, 0]
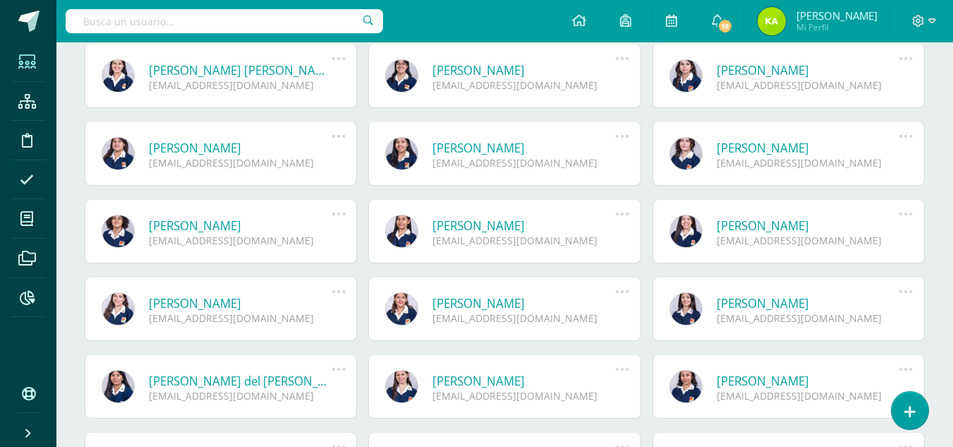
click at [270, 406] on div "María del Carmen Mejía Pérez 2023612@colegiobelga.edu.gt Deshabilitar usuario R…" at bounding box center [221, 387] width 272 height 64
click at [538, 155] on link "[PERSON_NAME]" at bounding box center [524, 148] width 183 height 16
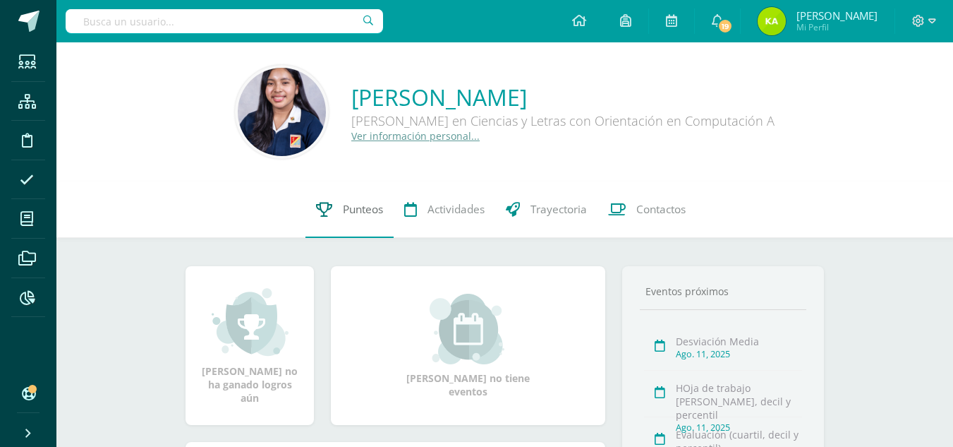
click at [337, 216] on link "Punteos" at bounding box center [350, 209] width 88 height 56
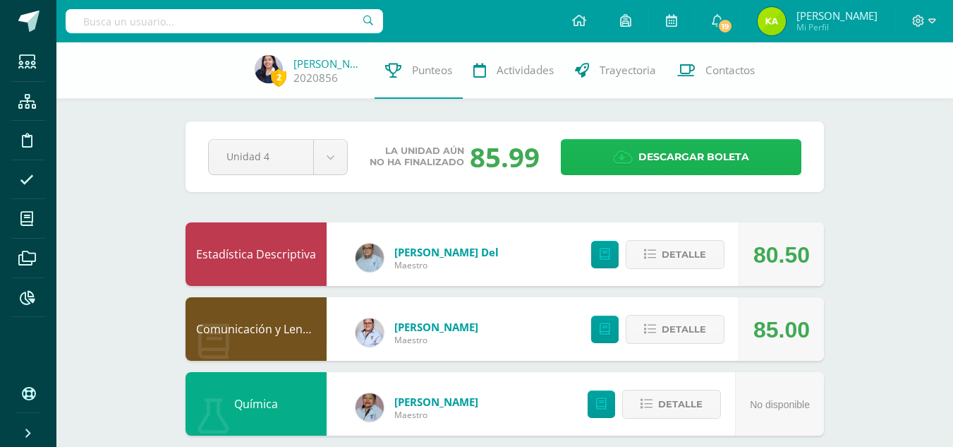
click at [616, 153] on icon at bounding box center [623, 158] width 20 height 16
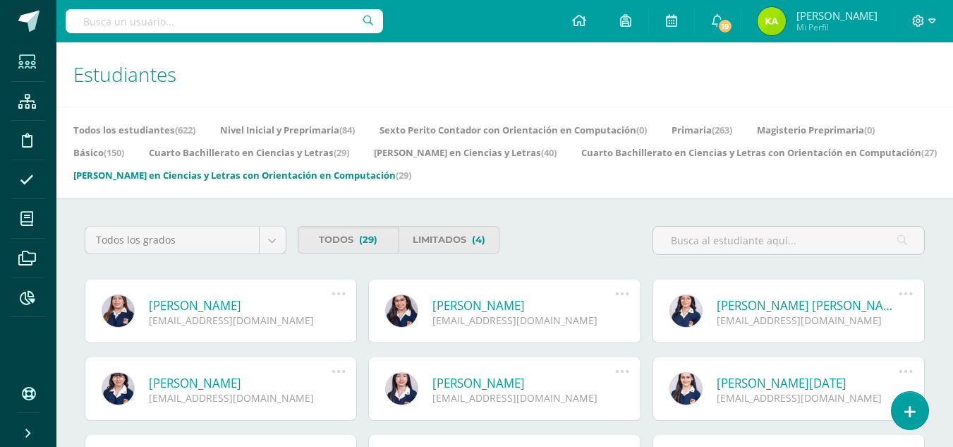
scroll to position [390, 0]
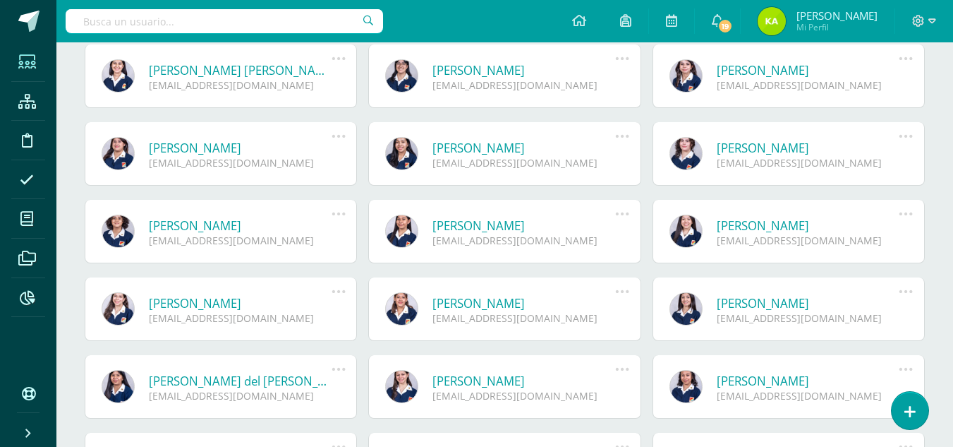
click at [254, 384] on link "María del Carmen Mejía Pérez" at bounding box center [240, 381] width 183 height 16
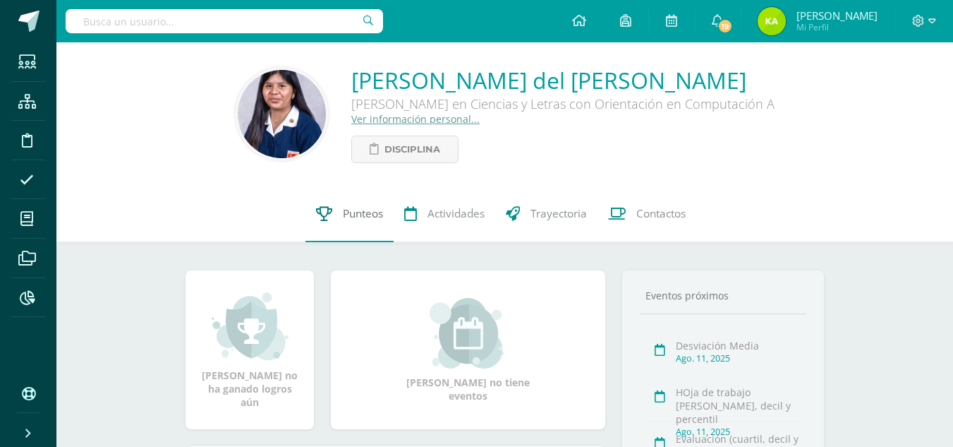
click at [362, 221] on span "Punteos" at bounding box center [363, 213] width 40 height 15
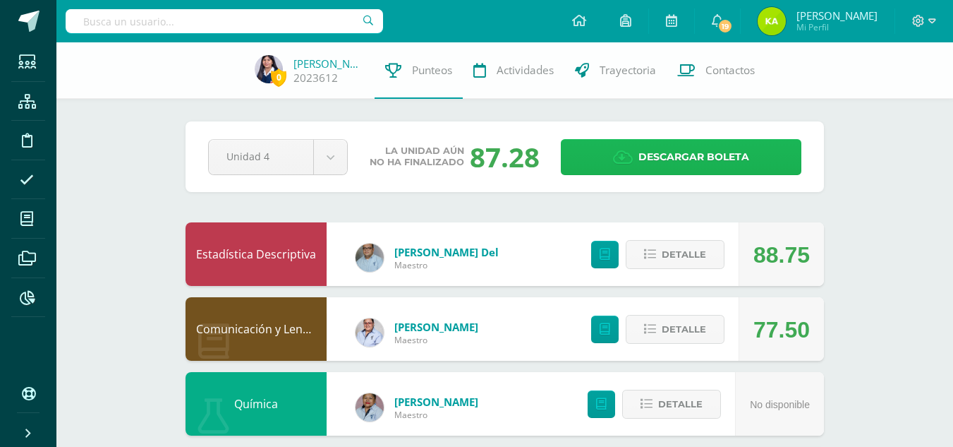
click at [610, 171] on link "Descargar boleta" at bounding box center [681, 157] width 241 height 36
click at [619, 155] on icon at bounding box center [623, 158] width 20 height 16
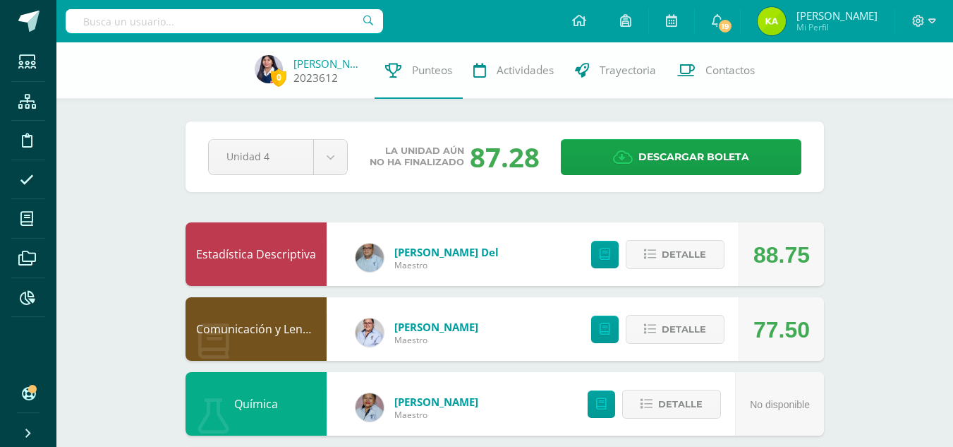
click at [282, 72] on span "0" at bounding box center [279, 77] width 16 height 18
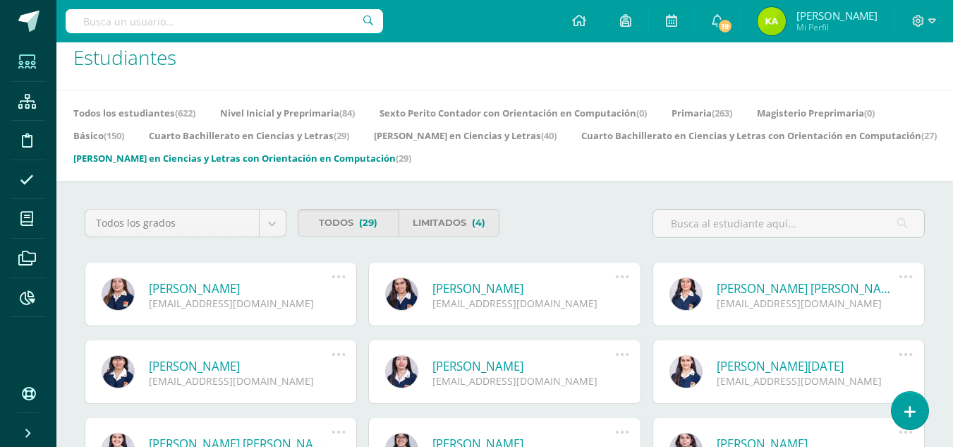
scroll to position [407, 0]
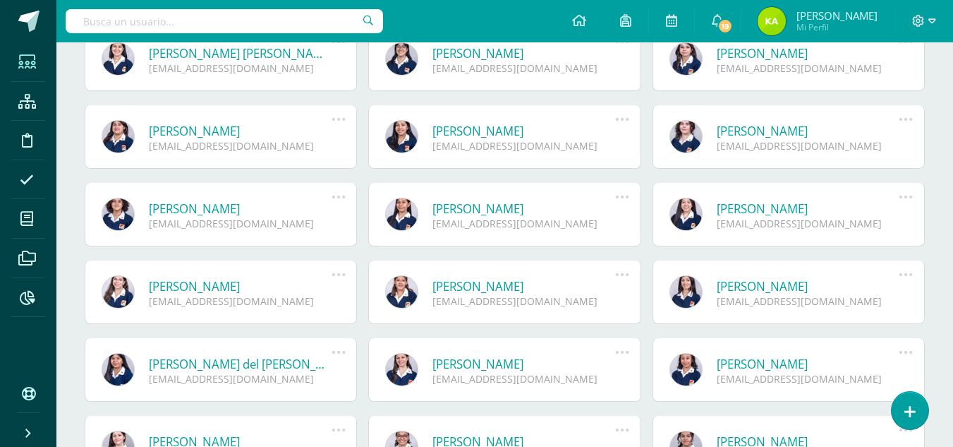
click at [482, 147] on div "2020856@colegiobelga.edu.gt" at bounding box center [524, 145] width 183 height 13
click at [494, 140] on div "2020856@colegiobelga.edu.gt" at bounding box center [524, 145] width 183 height 13
click at [512, 131] on link "[PERSON_NAME]" at bounding box center [524, 131] width 183 height 16
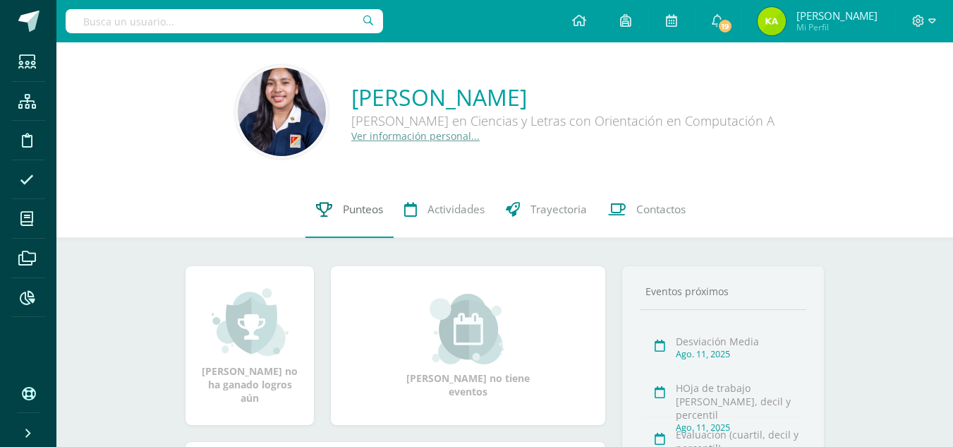
click at [350, 196] on link "Punteos" at bounding box center [350, 209] width 88 height 56
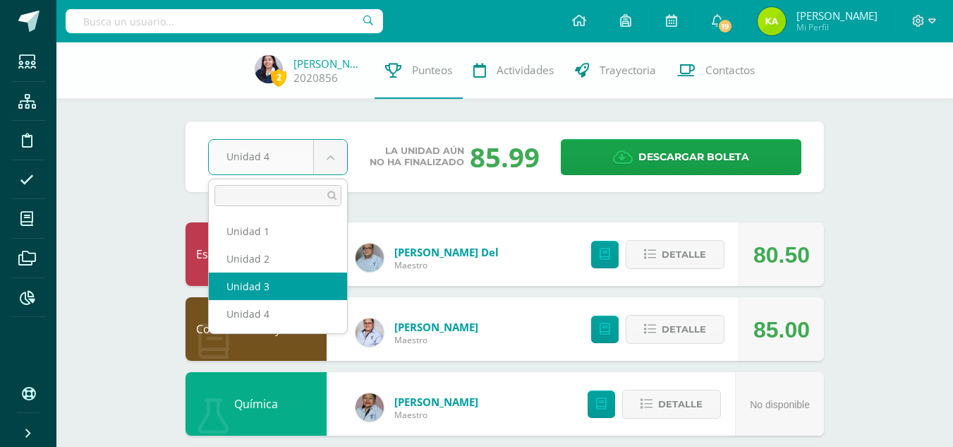
select select "Unidad 3"
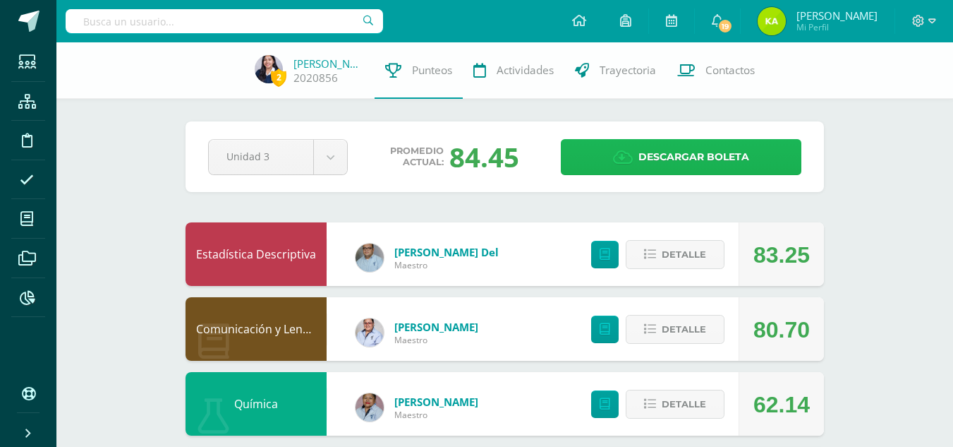
click at [610, 171] on link "Descargar boleta" at bounding box center [681, 157] width 241 height 36
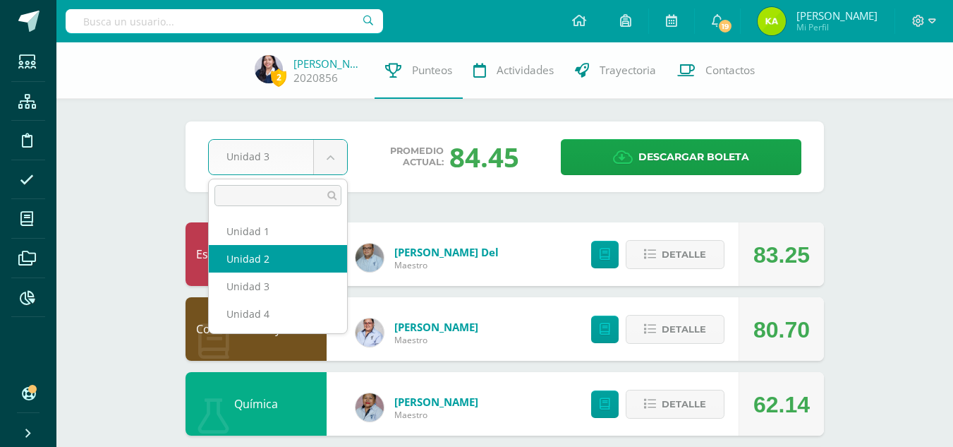
select select "Unidad 2"
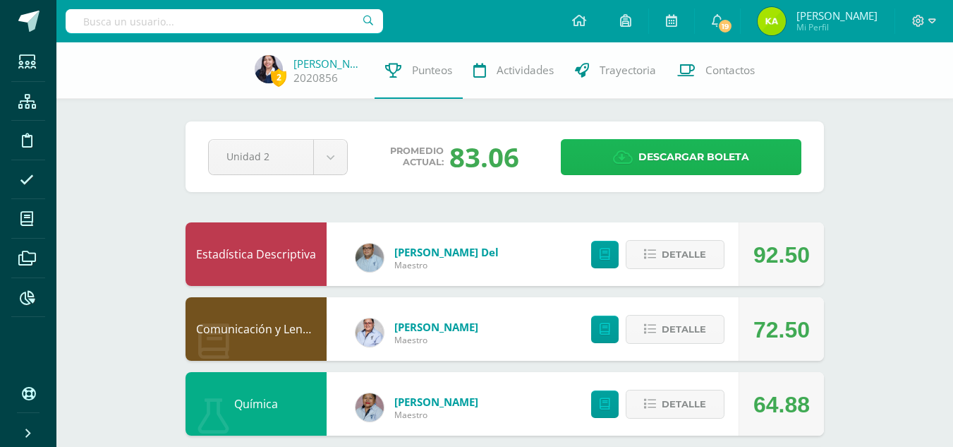
click at [610, 169] on link "Descargar boleta" at bounding box center [681, 157] width 241 height 36
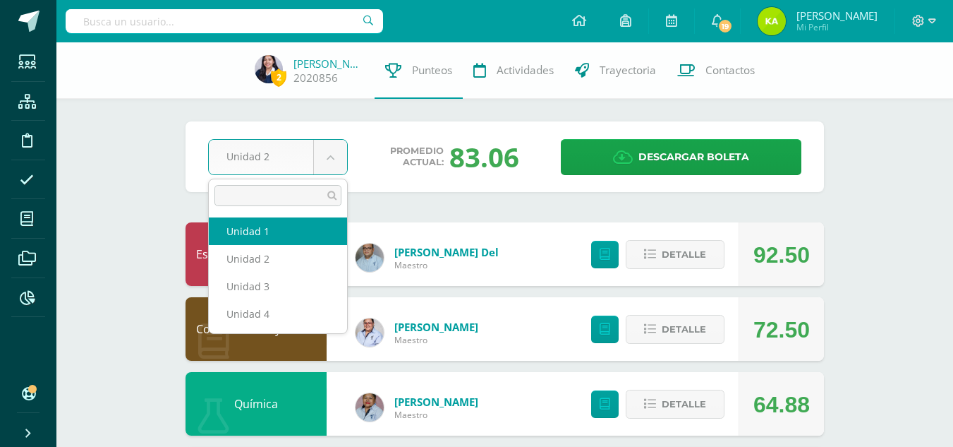
select select "Unidad 1"
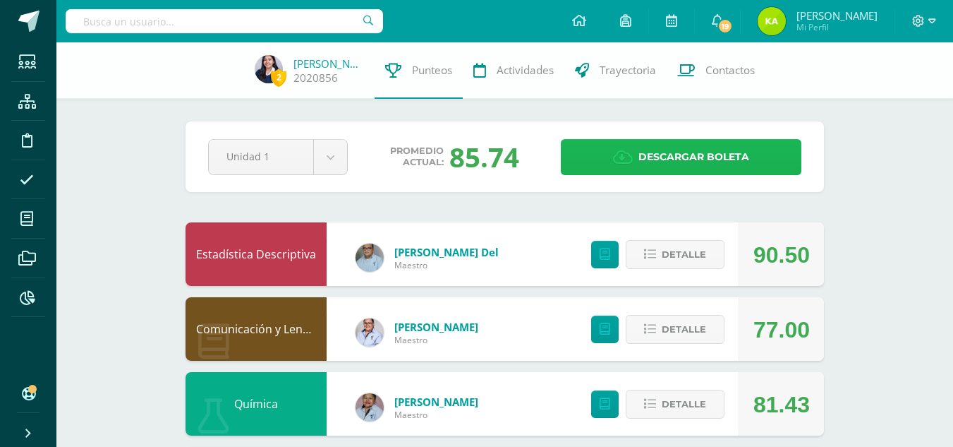
click at [606, 157] on link "Descargar boleta" at bounding box center [681, 157] width 241 height 36
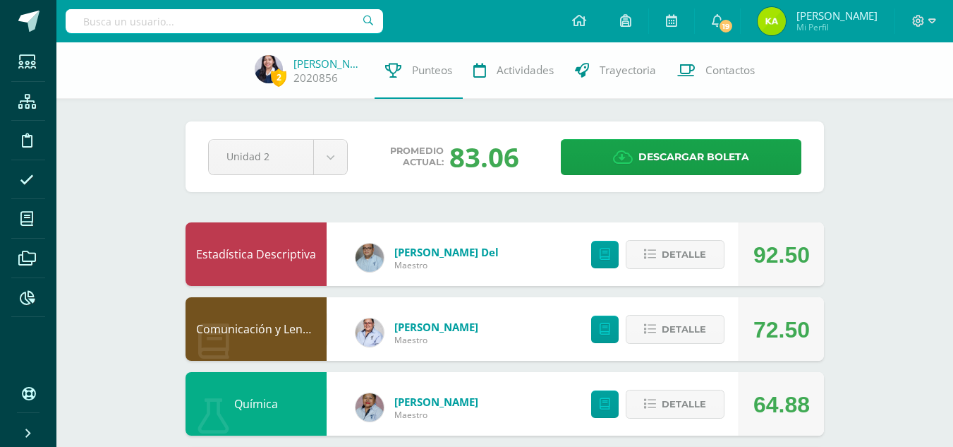
select select "Unidad 1"
select select "Unidad 2"
select select "Unidad 3"
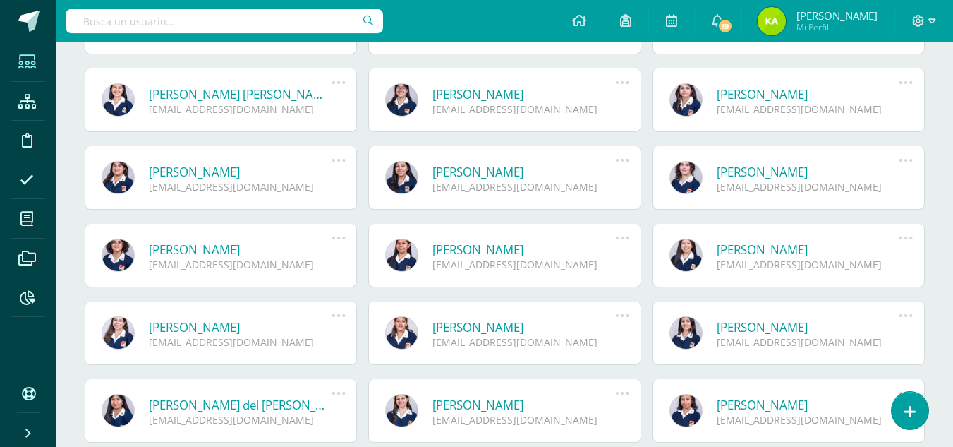
scroll to position [370, 0]
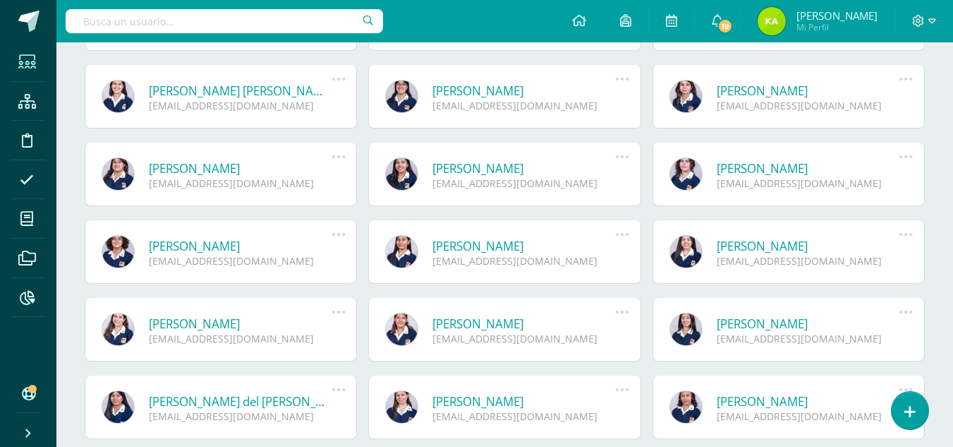
click at [514, 407] on link "Maria Renée Monroy Herrera" at bounding box center [524, 401] width 183 height 16
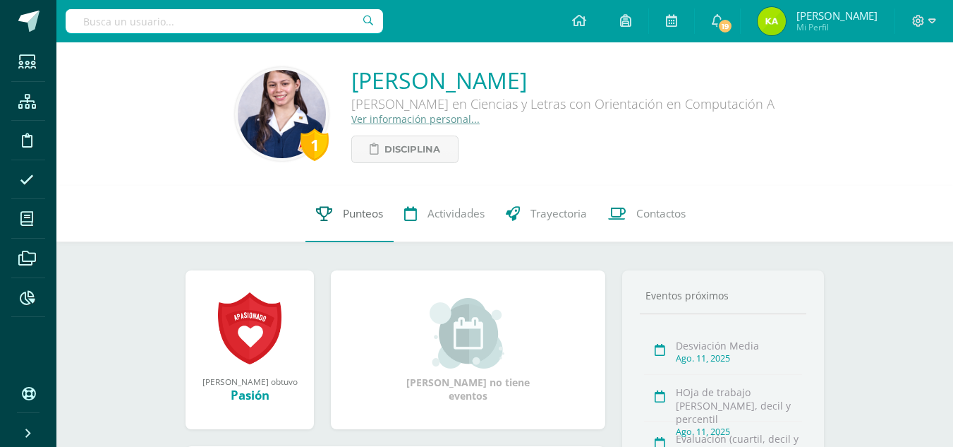
click at [324, 242] on link "Punteos" at bounding box center [350, 214] width 88 height 56
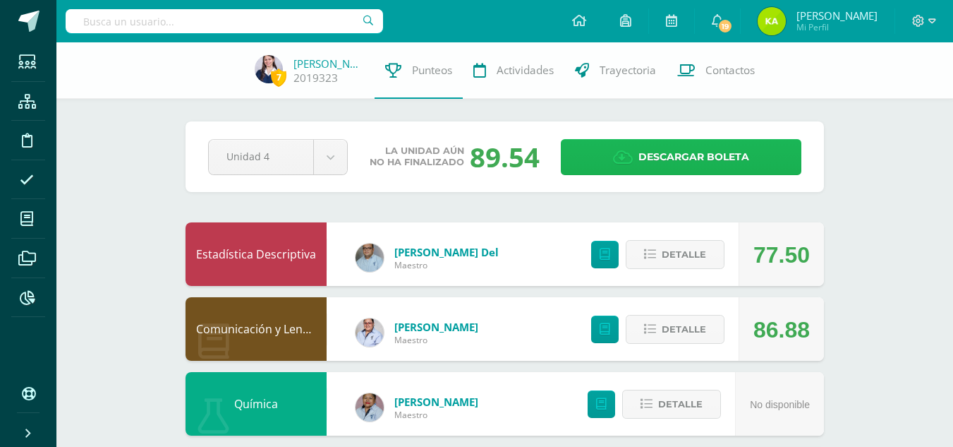
click at [627, 164] on icon at bounding box center [623, 158] width 20 height 16
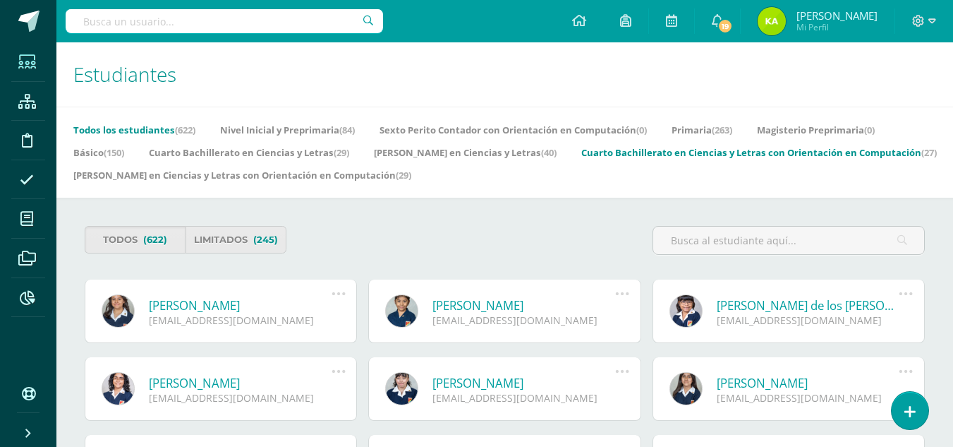
click at [581, 164] on link "Cuarto Bachillerato en Ciencias y Letras con Orientación en Computación (27)" at bounding box center [759, 152] width 356 height 23
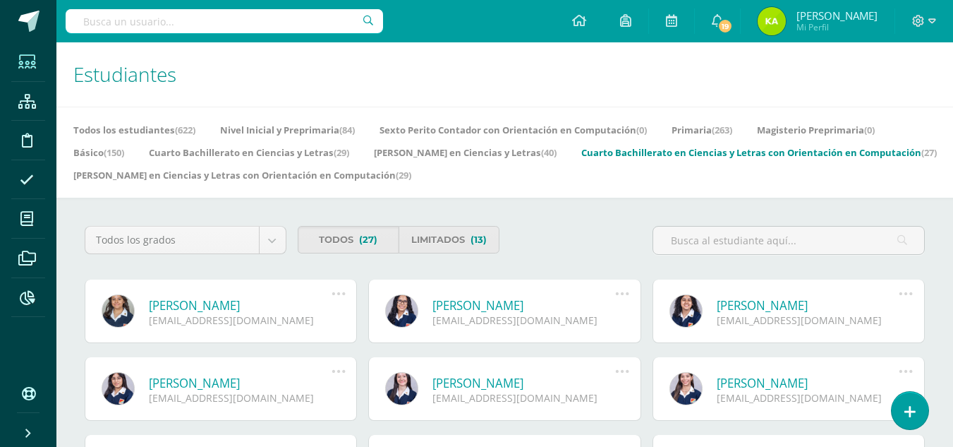
click at [461, 155] on link "[PERSON_NAME] en Ciencias y Letras (40)" at bounding box center [465, 152] width 183 height 23
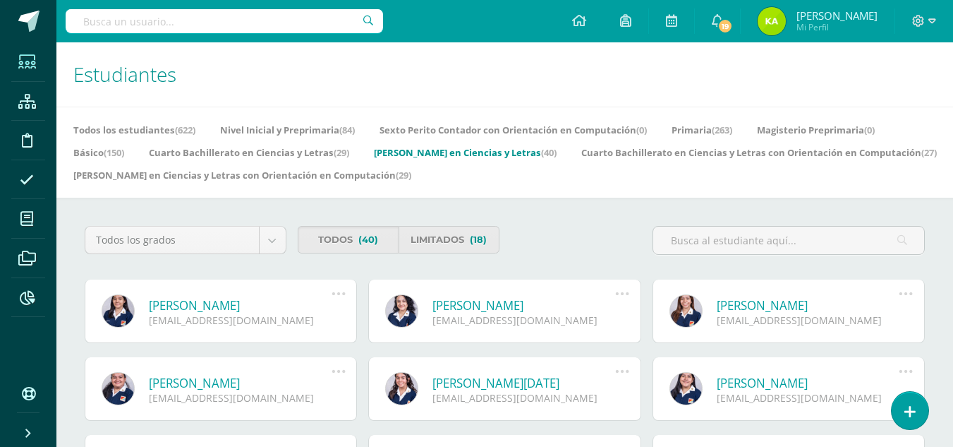
click at [702, 309] on link at bounding box center [686, 310] width 33 height 33
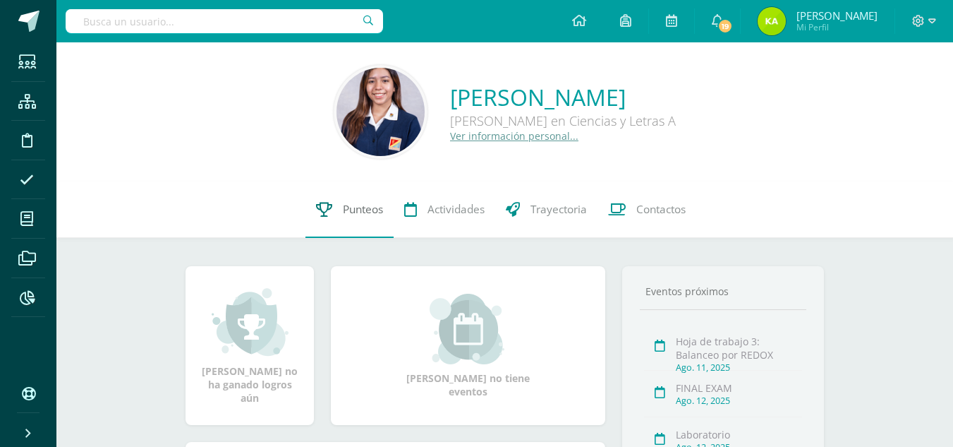
click at [363, 207] on span "Punteos" at bounding box center [363, 209] width 40 height 15
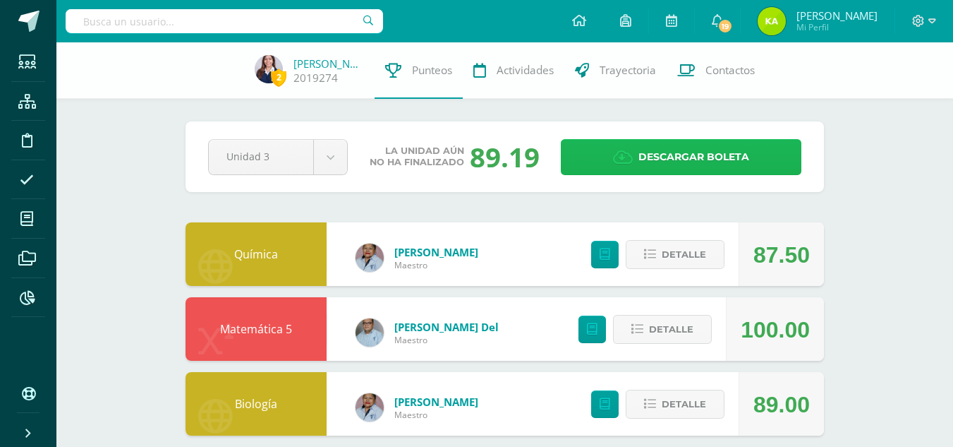
click at [619, 150] on icon at bounding box center [623, 158] width 20 height 16
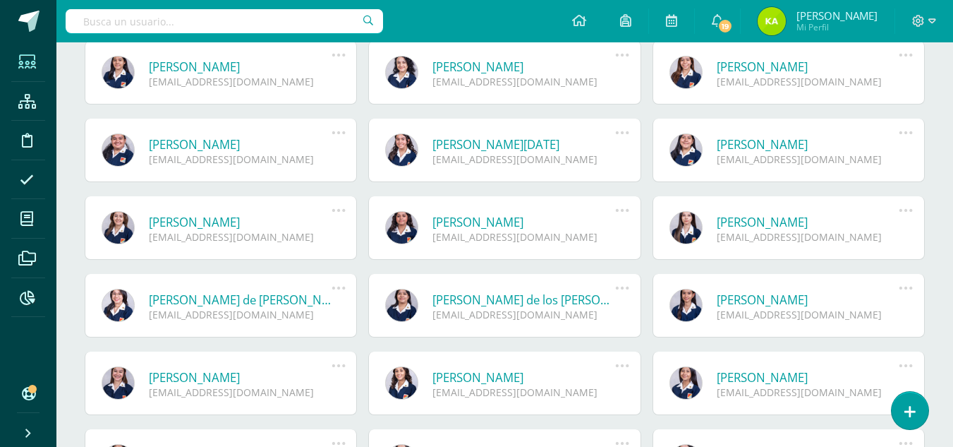
scroll to position [236, 0]
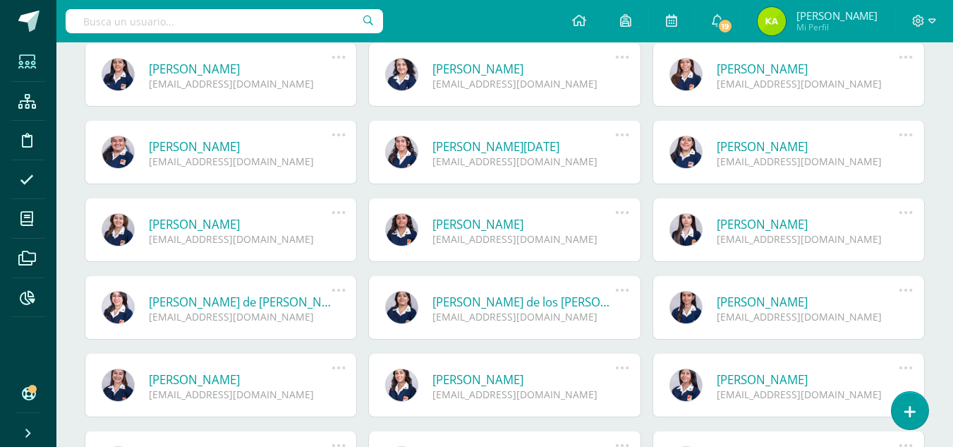
click at [333, 160] on div "[PERSON_NAME] [EMAIL_ADDRESS][DOMAIN_NAME]" at bounding box center [225, 153] width 236 height 30
click at [301, 157] on div "[EMAIL_ADDRESS][DOMAIN_NAME]" at bounding box center [240, 161] width 183 height 13
click at [293, 153] on link "[PERSON_NAME]" at bounding box center [240, 146] width 183 height 16
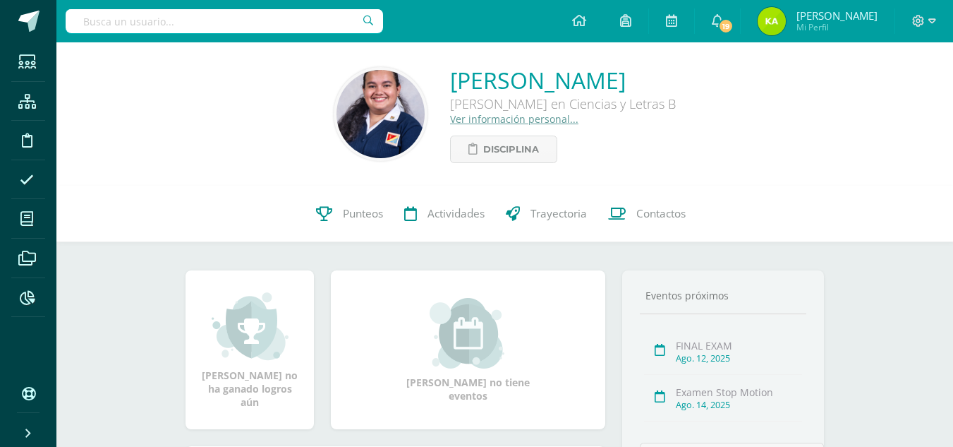
click at [337, 182] on div "[PERSON_NAME] [PERSON_NAME] en Ciencias y Letras B Ver información personal... …" at bounding box center [504, 113] width 897 height 143
click at [347, 204] on link "Punteos" at bounding box center [350, 214] width 88 height 56
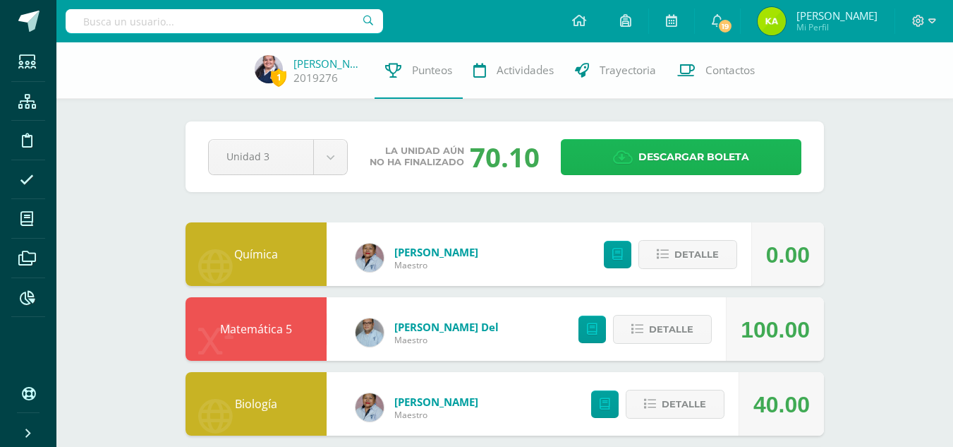
click at [619, 150] on icon at bounding box center [623, 158] width 20 height 16
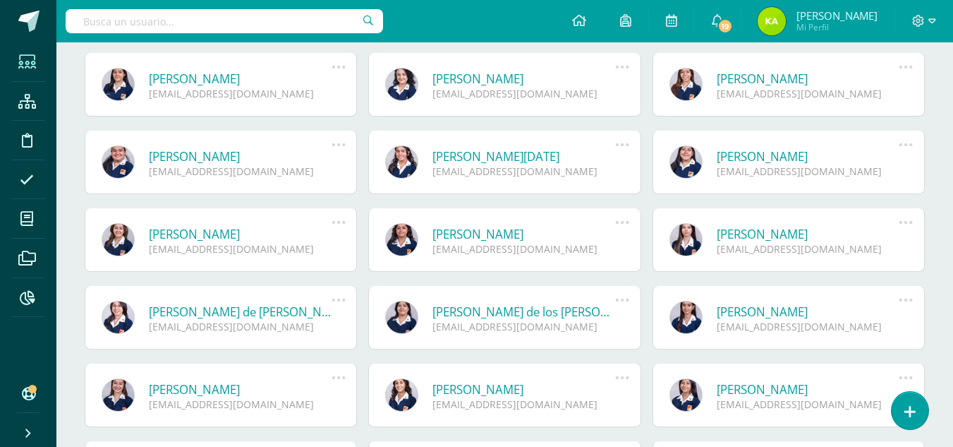
click at [205, 381] on link "[PERSON_NAME]" at bounding box center [240, 389] width 183 height 16
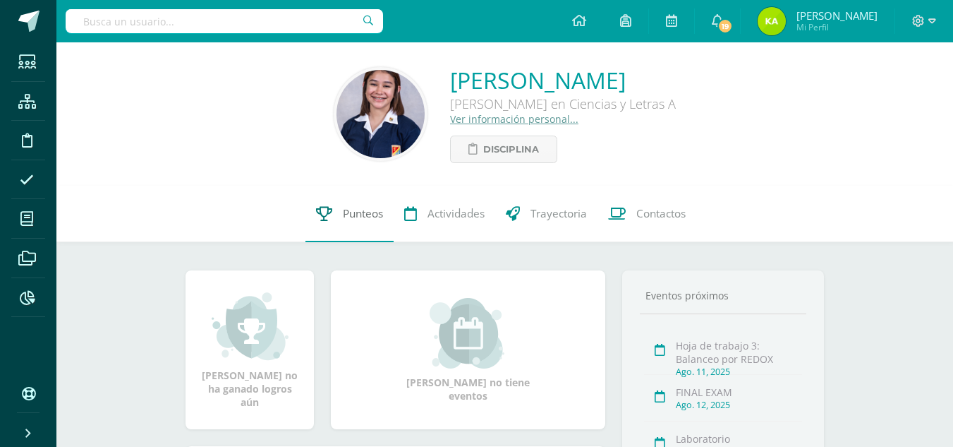
click at [337, 207] on link "Punteos" at bounding box center [350, 214] width 88 height 56
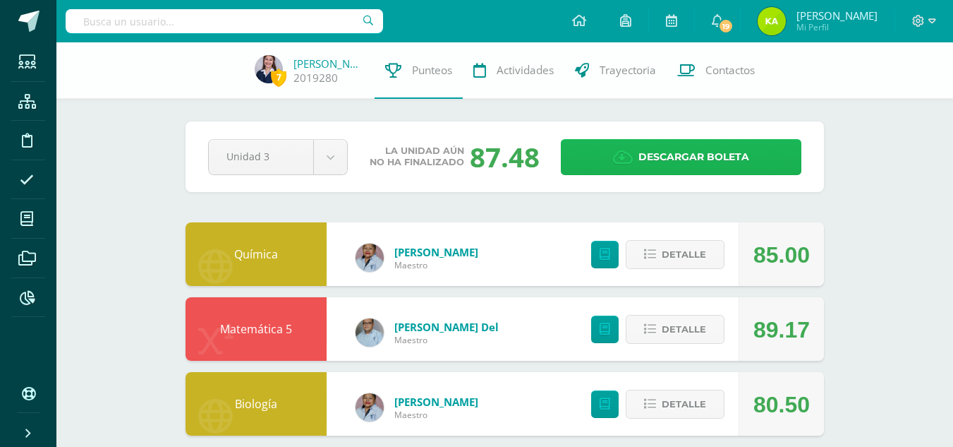
click at [631, 156] on icon at bounding box center [623, 158] width 20 height 16
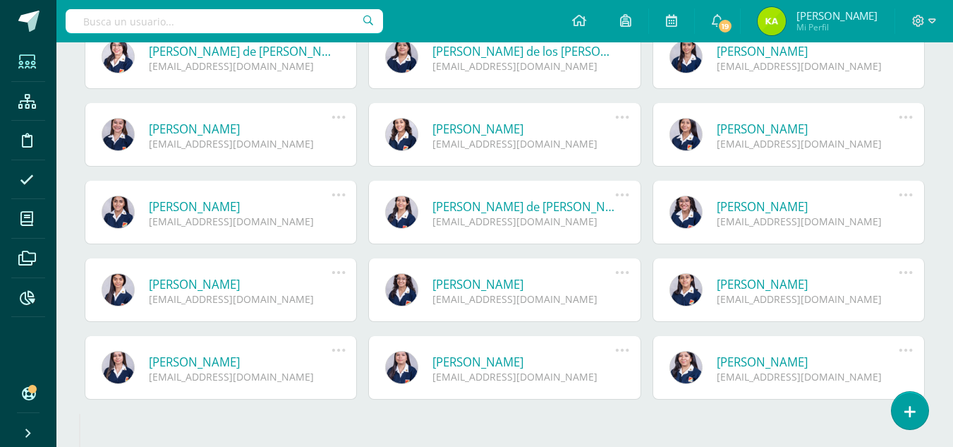
scroll to position [490, 0]
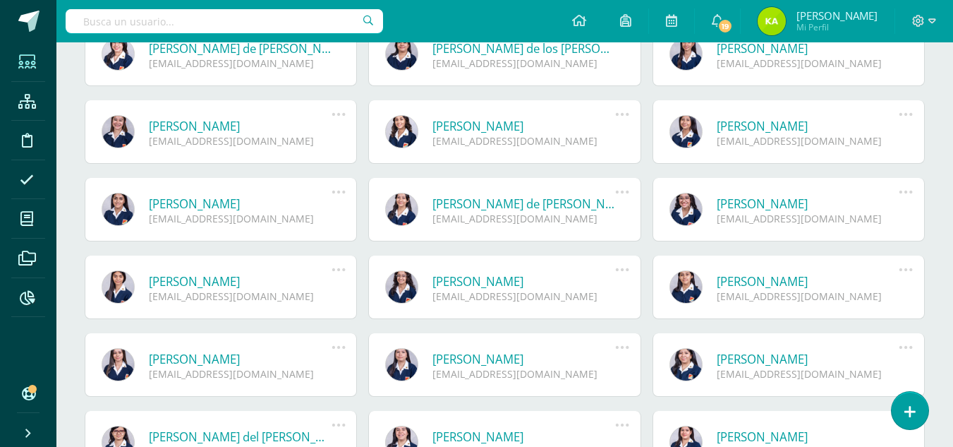
click at [829, 346] on div "Scarlett Camila Molina López 2022566@colegiobelga.edu.gt Deshabilitar usuario R…" at bounding box center [789, 365] width 272 height 64
click at [780, 356] on link "Scarlett Camila Molina López" at bounding box center [808, 359] width 183 height 16
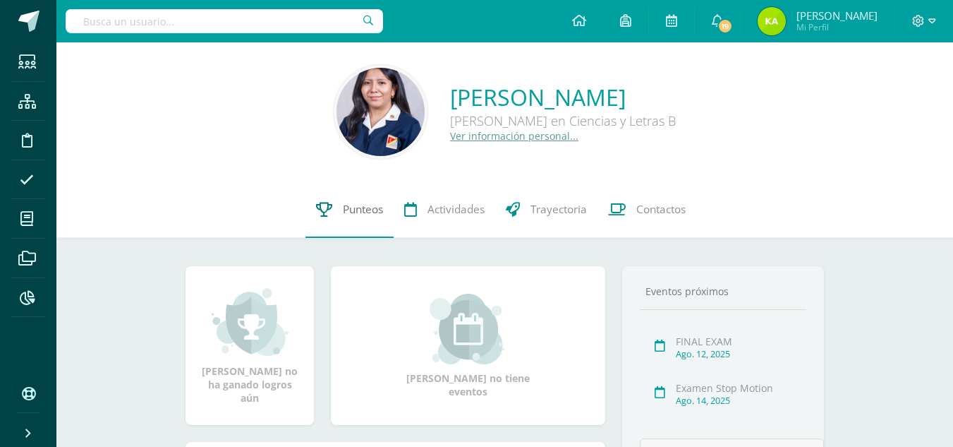
click at [350, 219] on link "Punteos" at bounding box center [350, 209] width 88 height 56
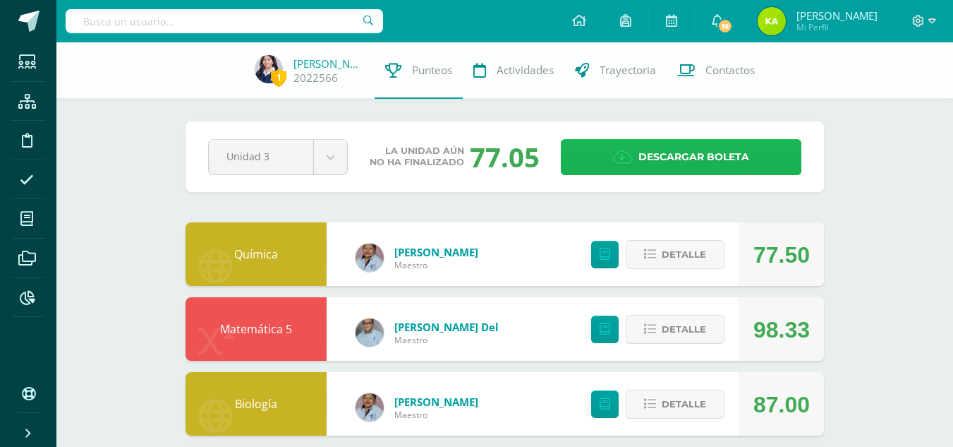
click at [643, 157] on span "Descargar boleta" at bounding box center [694, 157] width 111 height 35
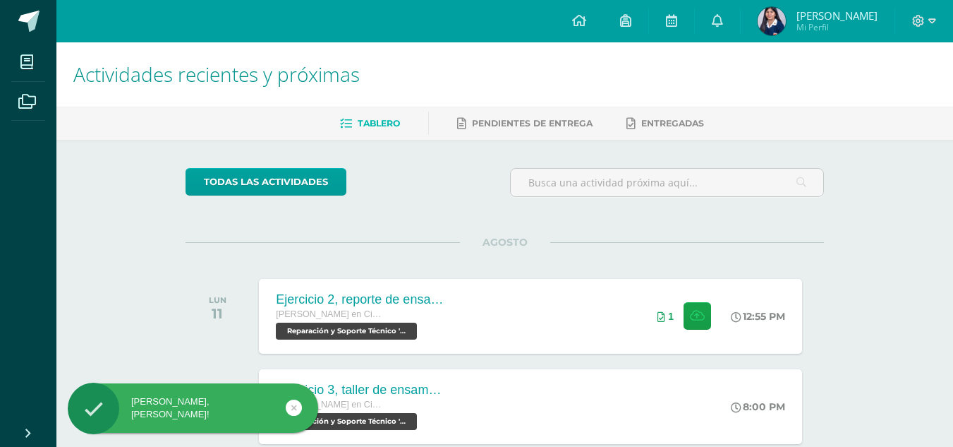
click at [782, 22] on img at bounding box center [772, 21] width 28 height 28
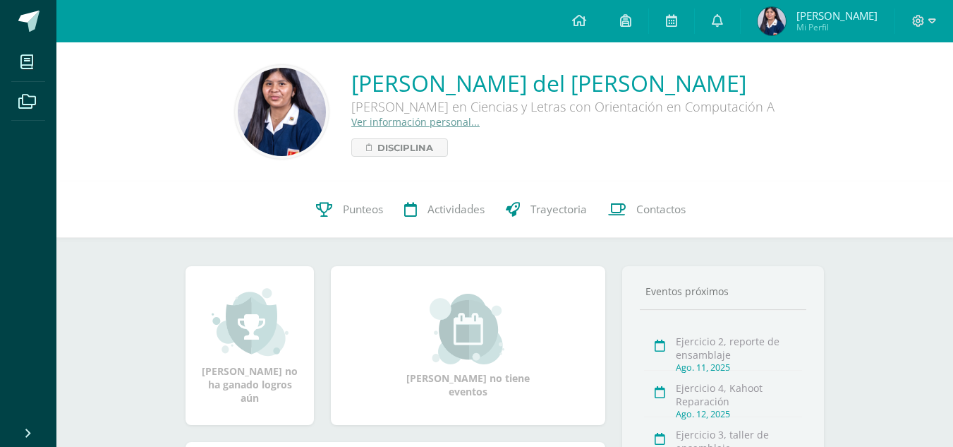
click at [445, 128] on link "Ver información personal..." at bounding box center [415, 121] width 128 height 13
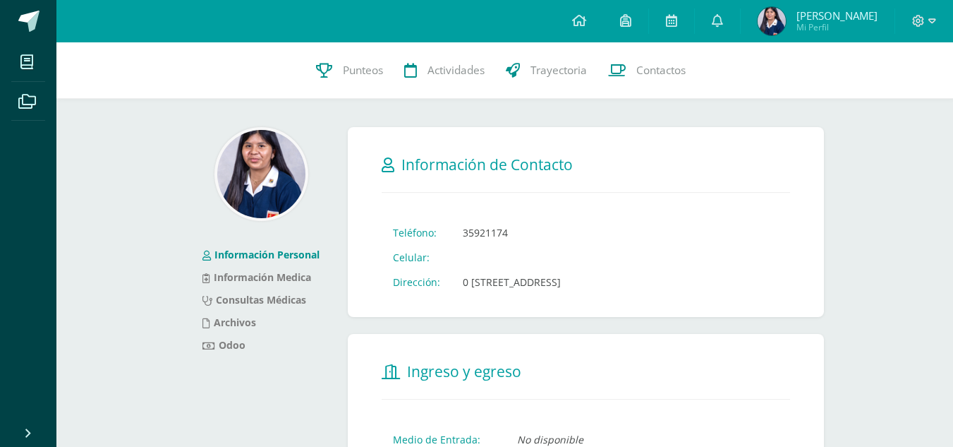
click at [500, 227] on td "35921174" at bounding box center [512, 232] width 121 height 25
click at [562, 250] on td at bounding box center [512, 257] width 121 height 25
click at [533, 301] on form "Información de Contacto Teléfono: 35921174 Celular: Dirección: 0 [STREET_ADDRES…" at bounding box center [586, 222] width 476 height 190
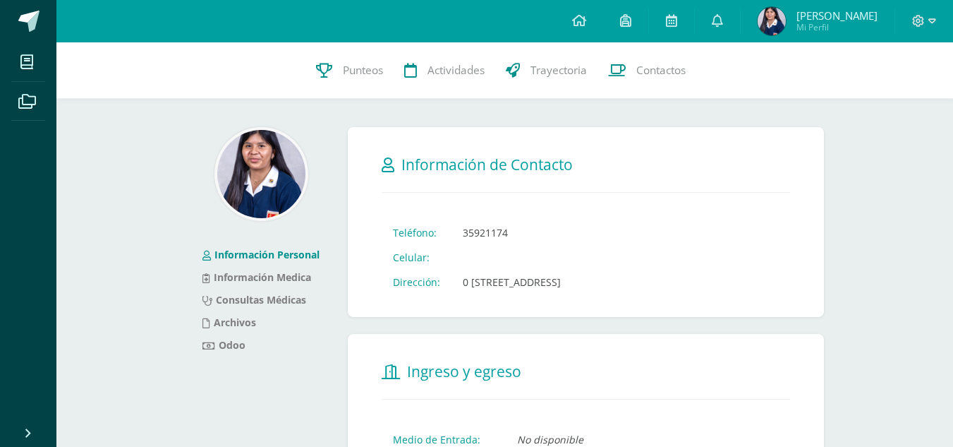
drag, startPoint x: 516, startPoint y: 279, endPoint x: 509, endPoint y: 274, distance: 8.0
click at [509, 274] on td "0 [STREET_ADDRESS]" at bounding box center [512, 282] width 121 height 25
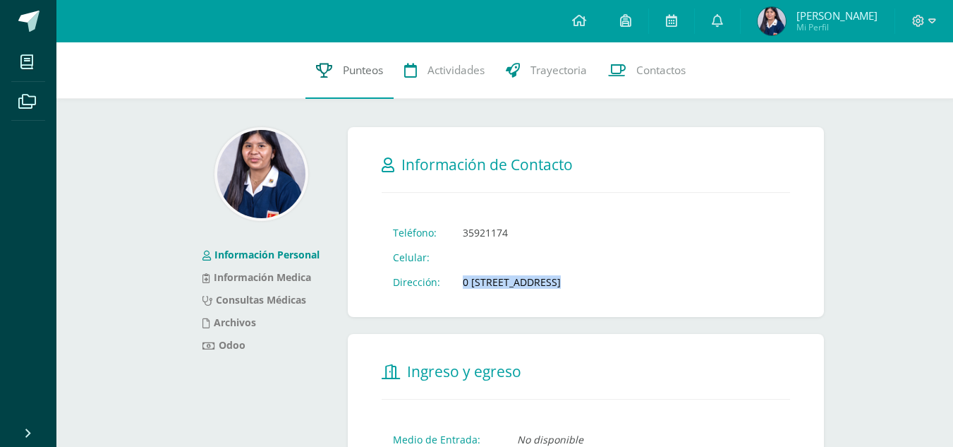
click at [349, 68] on span "Punteos" at bounding box center [363, 70] width 40 height 15
